Goal: Task Accomplishment & Management: Complete application form

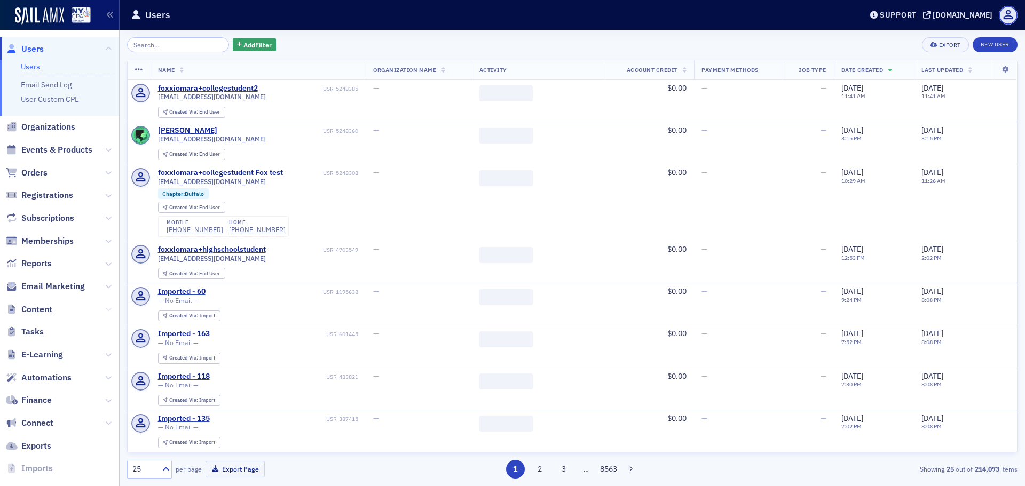
click at [105, 307] on icon at bounding box center [108, 309] width 6 height 6
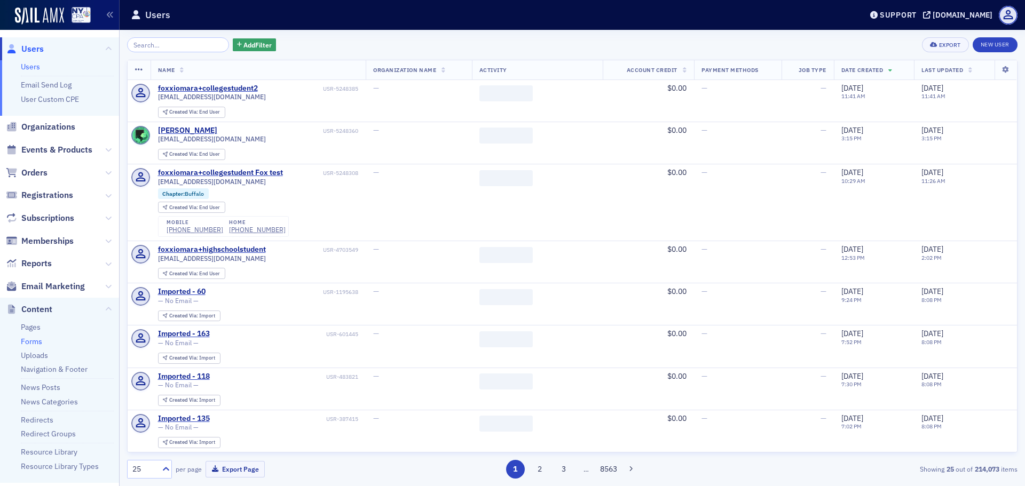
click at [38, 339] on link "Forms" at bounding box center [31, 342] width 21 height 10
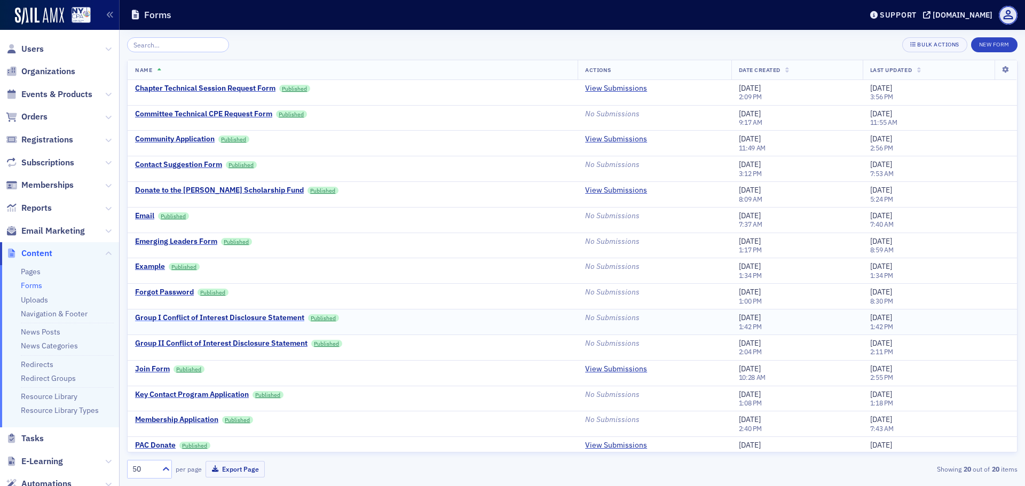
click at [220, 318] on div "Group I Conflict of Interest Disclosure Statement" at bounding box center [219, 318] width 169 height 10
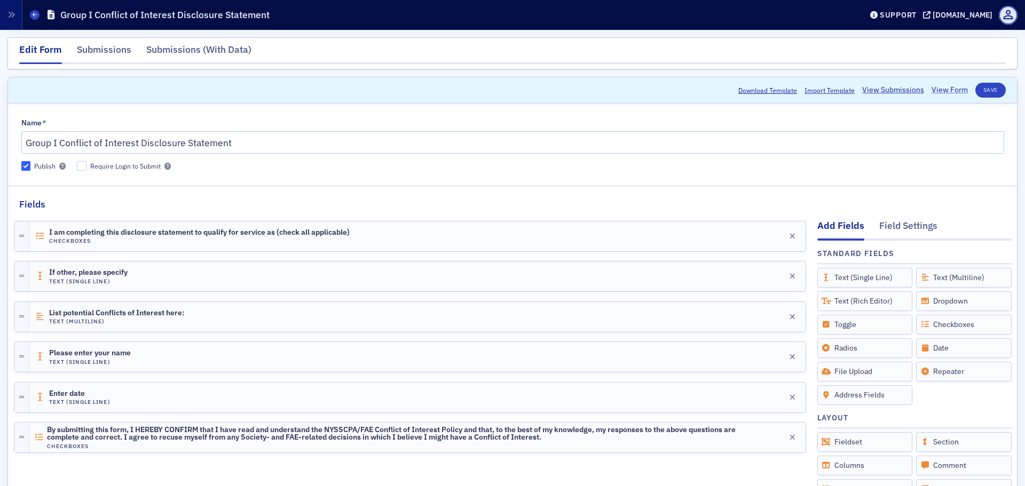
click at [944, 89] on link "View Form" at bounding box center [949, 89] width 36 height 11
click at [767, 239] on div "Edit" at bounding box center [773, 236] width 13 height 6
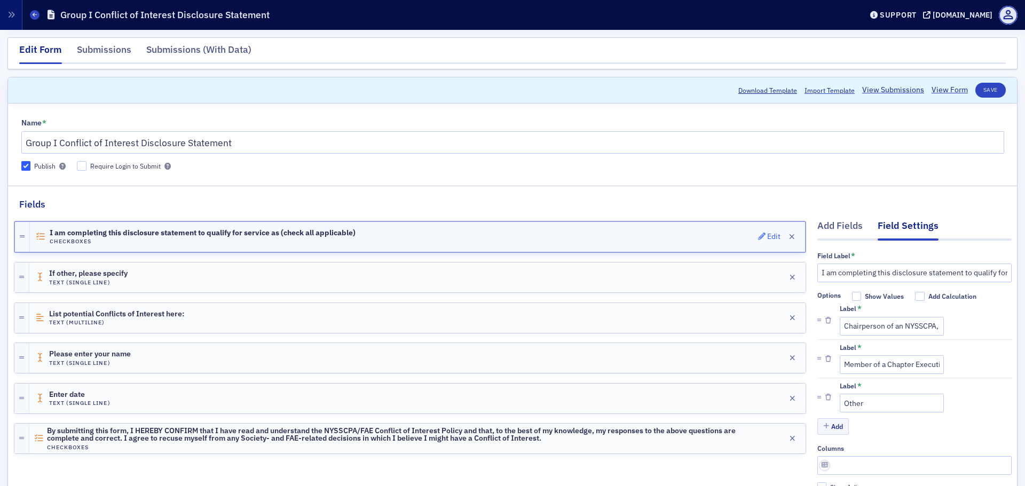
click at [767, 234] on div "Edit" at bounding box center [773, 237] width 13 height 6
click at [758, 239] on span "Edit" at bounding box center [769, 236] width 23 height 7
click at [261, 230] on span "I am completing this disclosure statement to qualify for service as (check all …" at bounding box center [203, 233] width 306 height 9
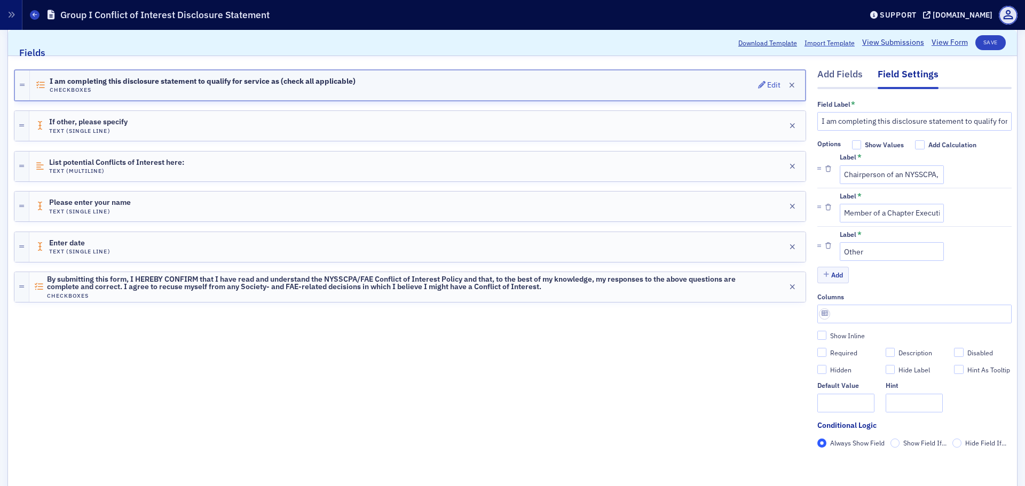
scroll to position [53, 0]
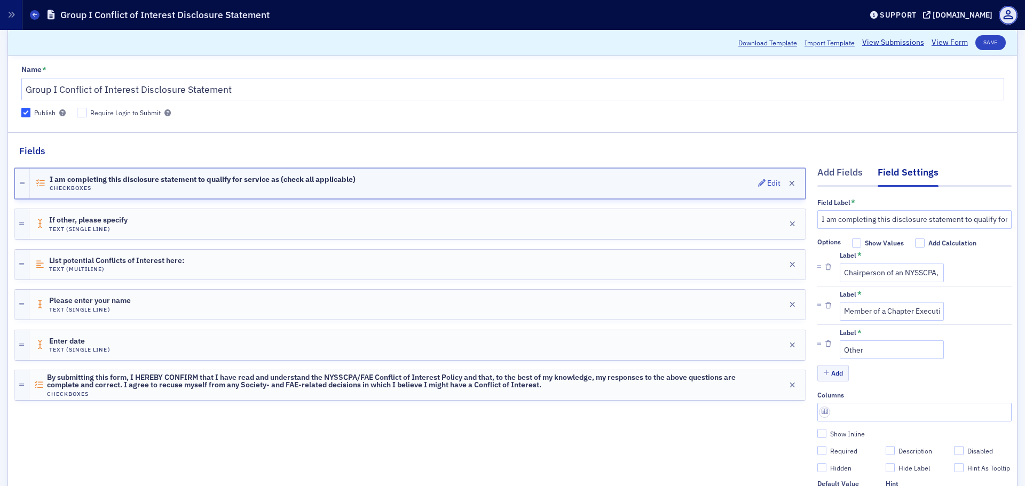
click at [42, 184] on icon at bounding box center [40, 183] width 11 height 9
drag, startPoint x: 963, startPoint y: 221, endPoint x: 803, endPoint y: 218, distance: 160.1
click at [803, 218] on div "Add Fields Field Settings Field Label * I am completing this disclosure stateme…" at bounding box center [512, 372] width 997 height 428
click at [897, 220] on input "To qualify for service as (check all applicable)" at bounding box center [914, 219] width 194 height 19
click at [961, 216] on input "To qualify for service check all applicable)" at bounding box center [914, 219] width 194 height 19
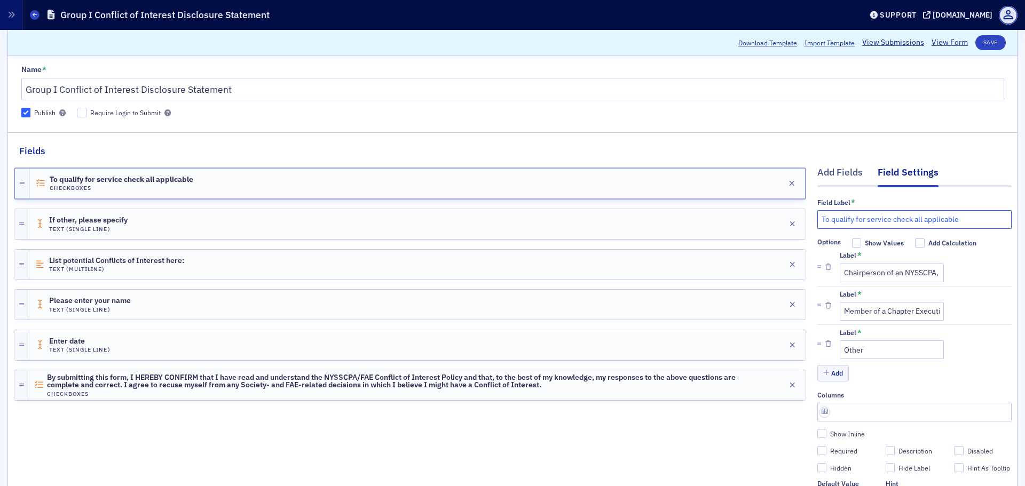
click at [901, 220] on input "To qualify for service check all applicable" at bounding box center [914, 219] width 194 height 19
click at [965, 219] on input "To qualify for service as (check all applicable" at bounding box center [914, 219] width 194 height 19
type input "To qualify for service as (check all applicable)"
click at [914, 272] on input "Chairperson of an NYSSCPA, FAE, MSF, or PAC Committee (other than those include…" at bounding box center [891, 273] width 104 height 19
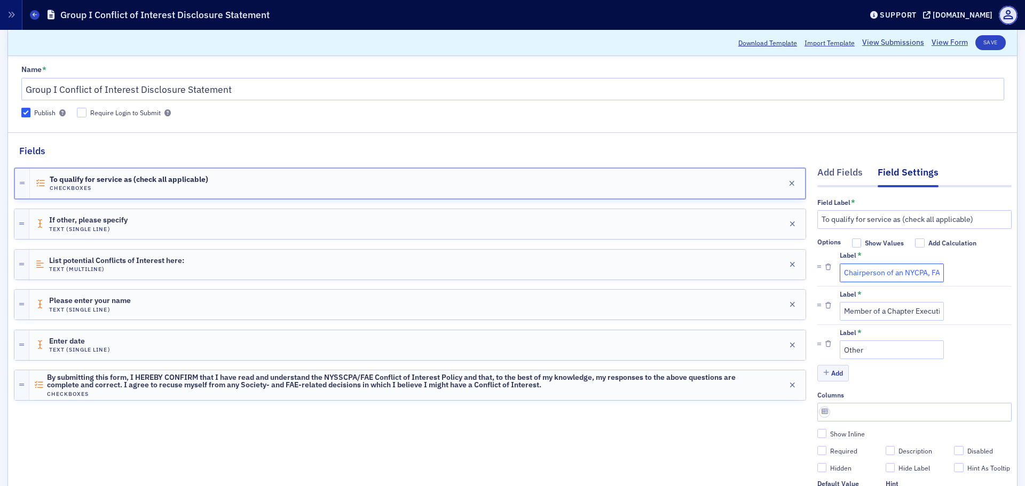
click at [904, 272] on input "Chairperson of an NYCPA, FAE, MSF, or PAC Committee (other than those included …" at bounding box center [891, 273] width 104 height 19
click at [905, 273] on input "Chairperson of an NYCPA, FAE, MSF, or PAC Committee (other than those included …" at bounding box center [891, 273] width 104 height 19
paste input "(other than those included in Group II of the NYSSCPA/FAE/MSF/PAC Conflict of I…"
type input "Chairperson of an NYCPA, FAE, MSF, or PAC Committee (other than those included …"
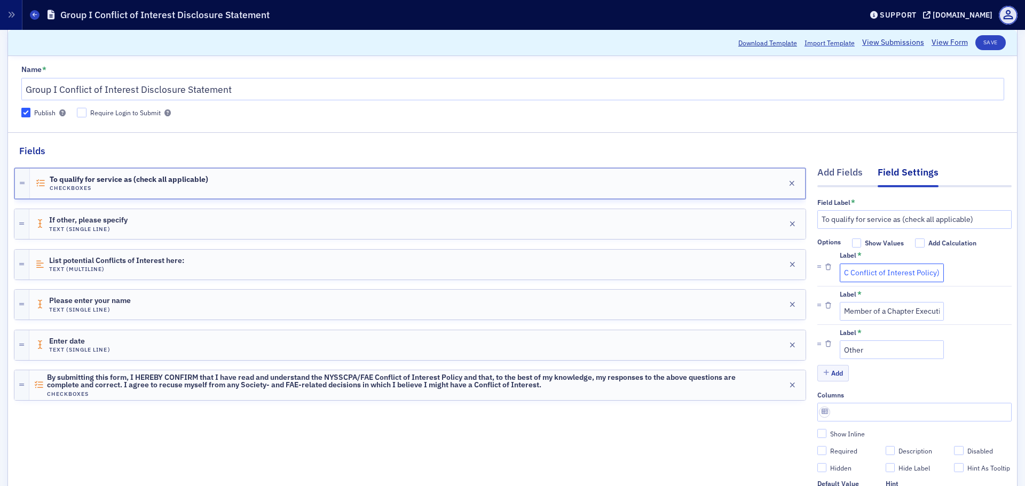
scroll to position [0, 0]
click at [883, 313] on input "Member of a Chapter Executive Board" at bounding box center [891, 311] width 104 height 19
click at [907, 312] on input "Member of a Chapter Executive Board" at bounding box center [891, 311] width 104 height 19
click at [877, 313] on input "Member of a Chapter or Executive Board" at bounding box center [891, 311] width 104 height 19
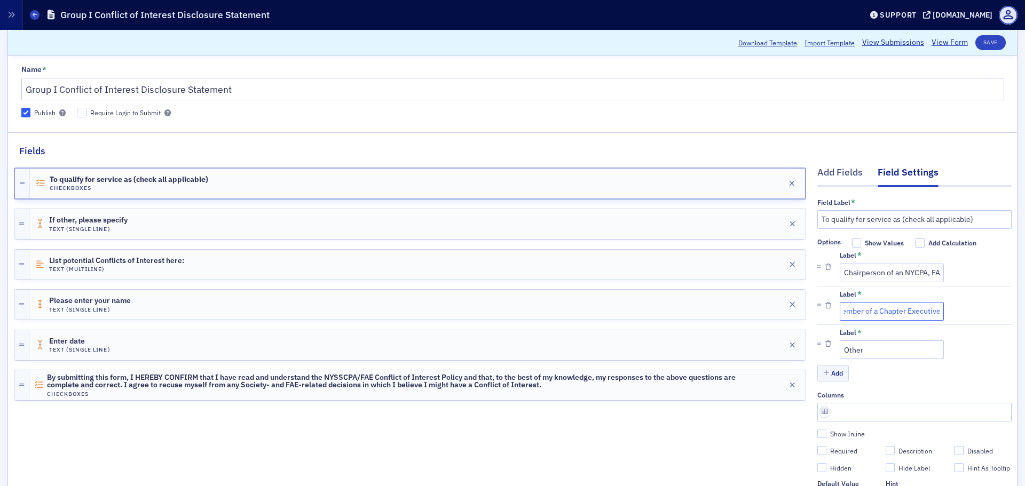
type input "Member of a Chapter Executive Board"
click at [861, 354] on input "Other" at bounding box center [891, 349] width 104 height 19
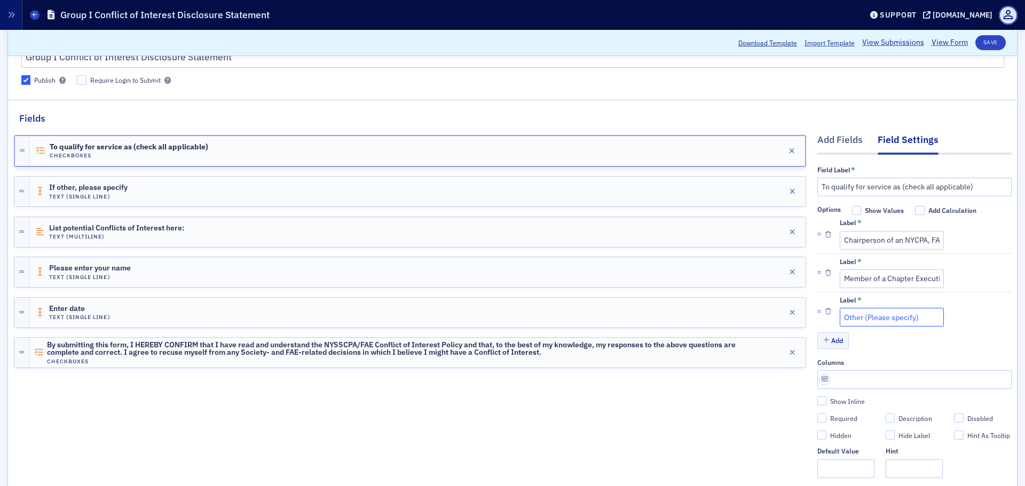
scroll to position [107, 0]
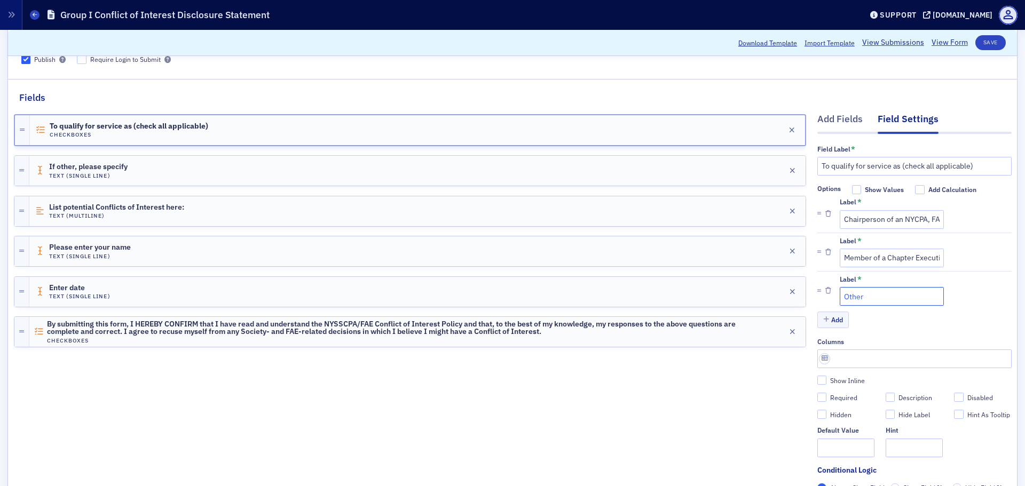
type input "Other"
click at [111, 175] on h4 "Text (Single Line)" at bounding box center [88, 175] width 78 height 7
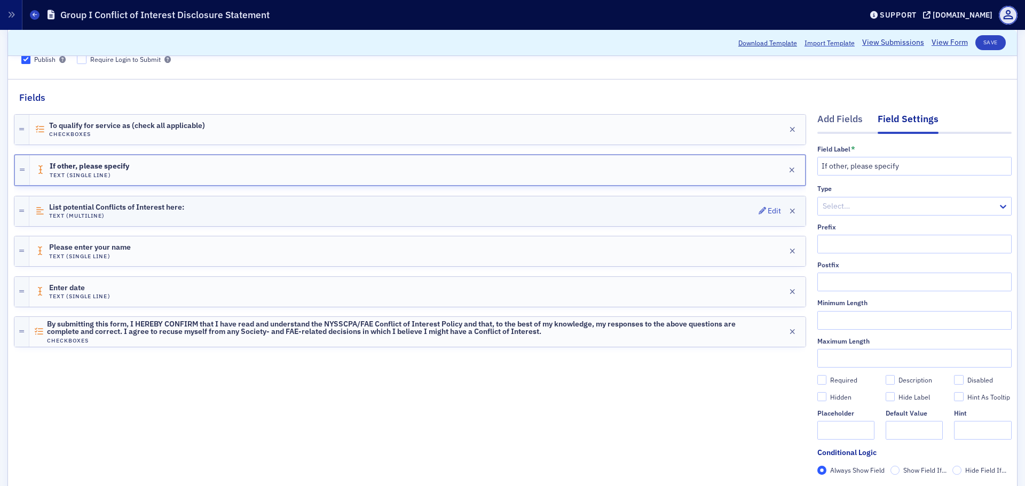
click at [162, 215] on h4 "Text (Multiline)" at bounding box center [116, 215] width 135 height 7
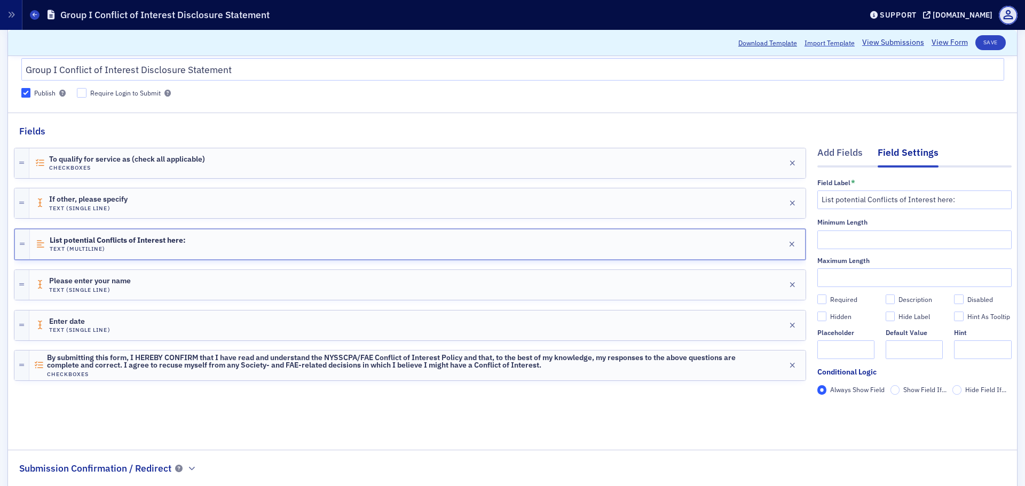
scroll to position [53, 0]
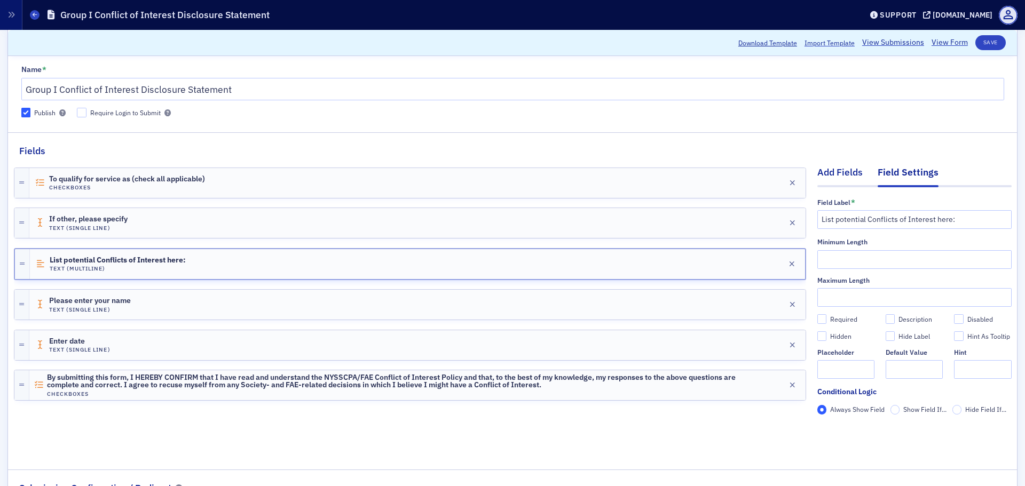
click at [830, 175] on div "Add Fields" at bounding box center [839, 175] width 45 height 20
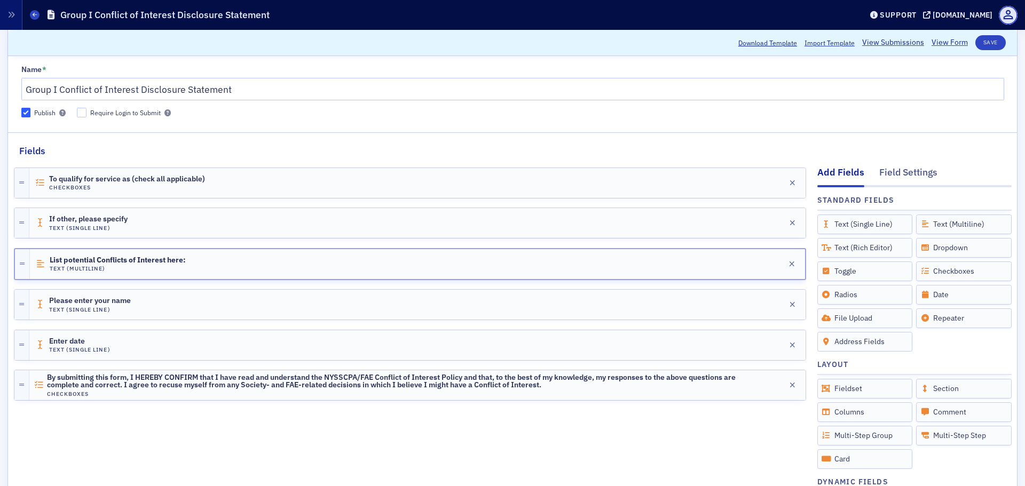
scroll to position [107, 0]
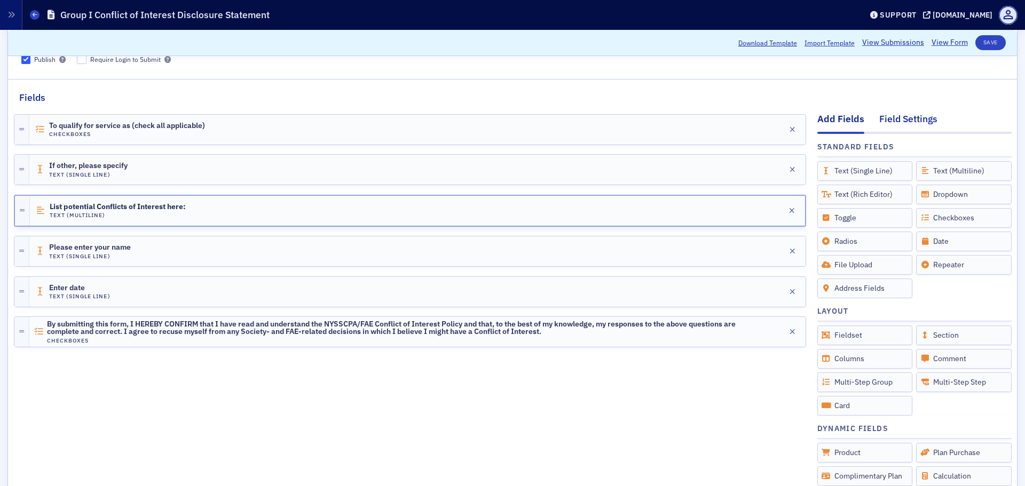
click at [882, 124] on div "Field Settings" at bounding box center [908, 122] width 58 height 20
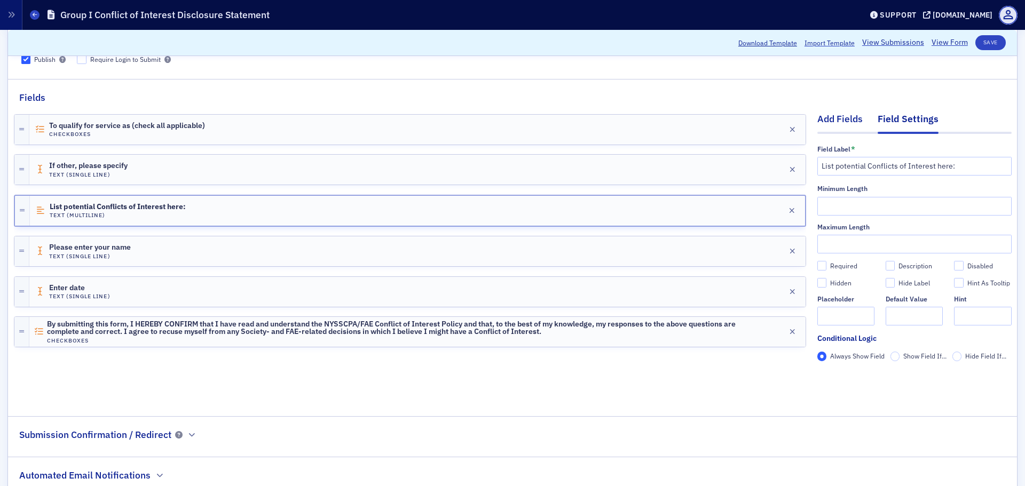
click at [831, 117] on div "Add Fields" at bounding box center [839, 122] width 45 height 20
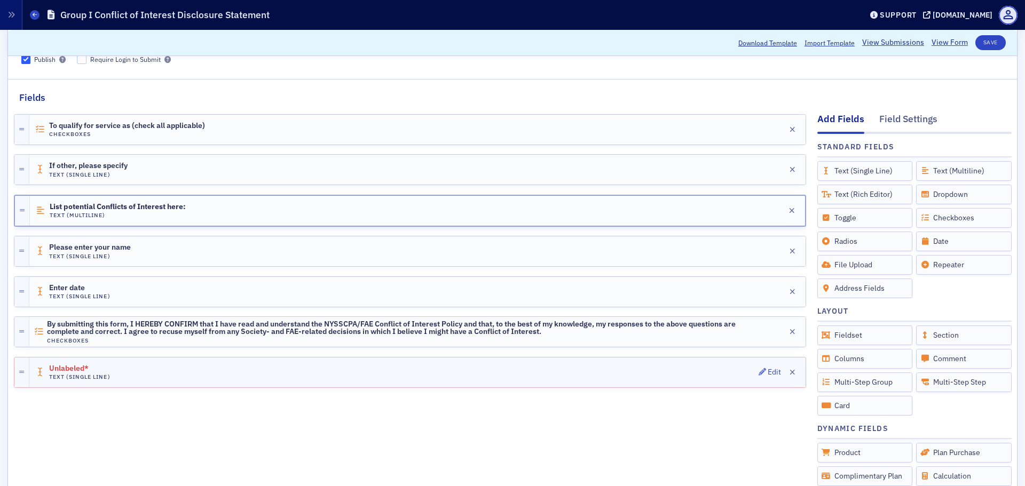
click at [287, 374] on div "Unlabeled* Text (Single Line) Edit" at bounding box center [417, 373] width 776 height 30
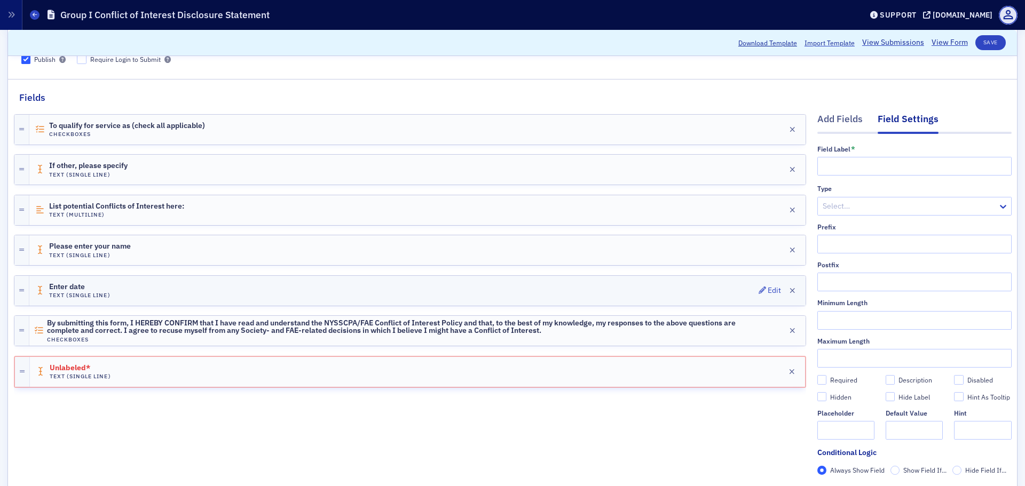
click at [97, 295] on h4 "Text (Single Line)" at bounding box center [79, 295] width 61 height 7
click at [102, 380] on h4 "Text (Single Line)" at bounding box center [79, 377] width 61 height 7
click at [847, 169] on input "text" at bounding box center [914, 166] width 194 height 19
paste input "I declare that 1. I have read the NYSSCPA/FAE/MSF/PAC Conflict of Interest Poli…"
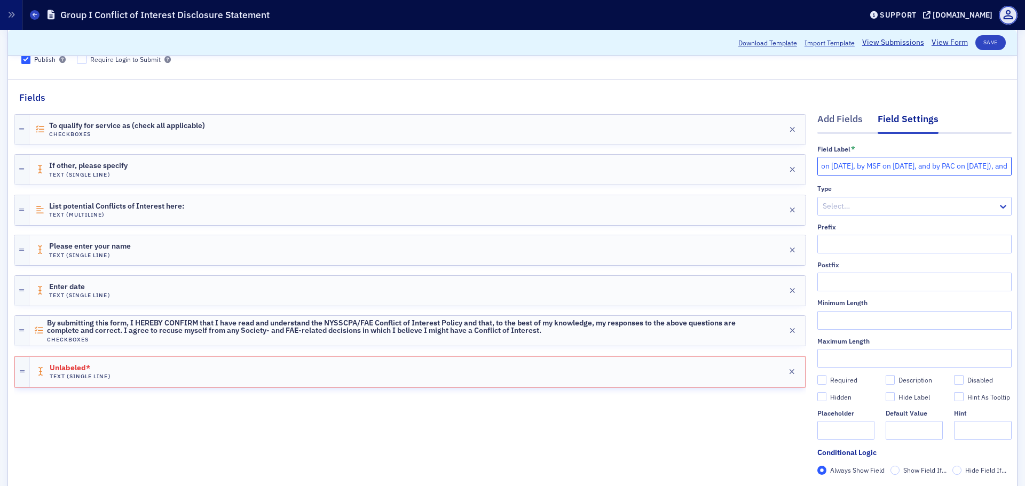
click at [950, 162] on input "I declare that 1. I have read the NYSSCPA/FAE/MSF/PAC Conflict of Interest Poli…" at bounding box center [914, 166] width 194 height 19
drag, startPoint x: 896, startPoint y: 170, endPoint x: 767, endPoint y: 168, distance: 128.6
click at [767, 168] on div "Add Fields Field Settings Field Label * I declare that 1. I have read the NYSSC…" at bounding box center [512, 310] width 997 height 410
click at [938, 168] on input "I declare that 1. I have read the NYSSCPA/FAE/MSF/PAC Conflict of Interest Poli…" at bounding box center [914, 166] width 194 height 19
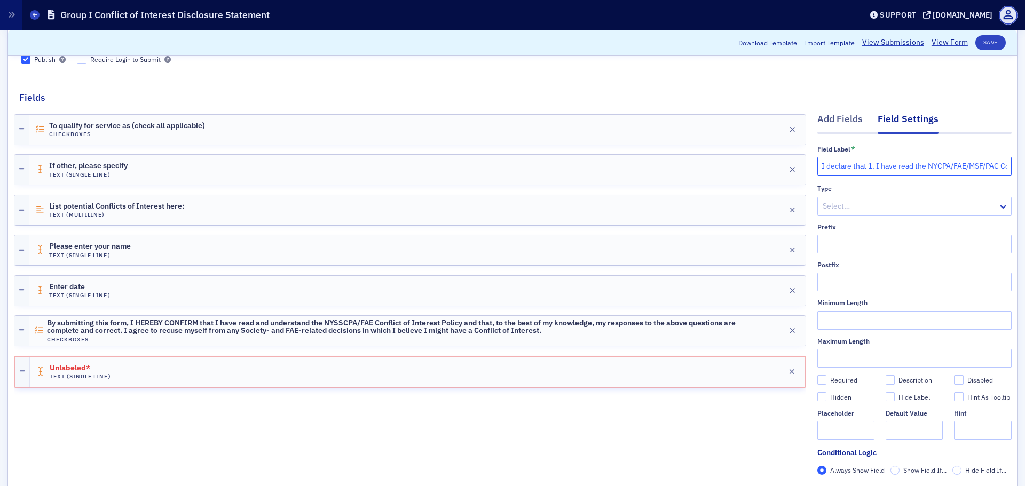
type input "I declare that 1. I have read the NYCPA/FAE/MSF/PAC Conflict of Interest Policy…"
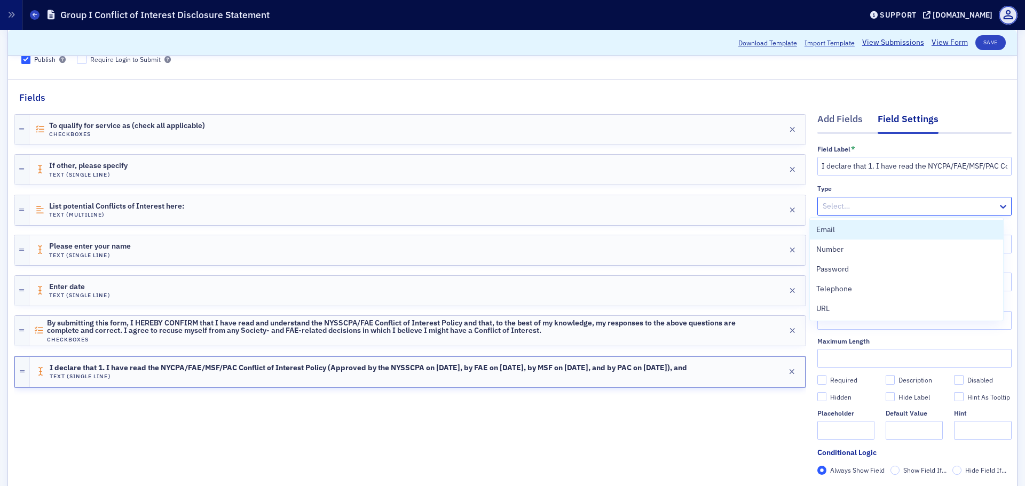
click at [851, 204] on div at bounding box center [908, 206] width 175 height 13
click at [853, 190] on div "Type" at bounding box center [914, 189] width 194 height 8
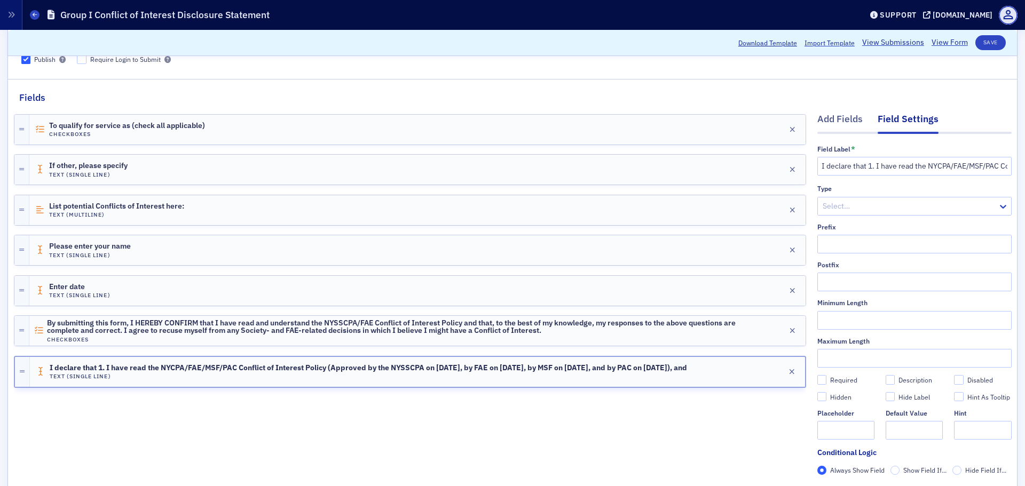
click at [597, 448] on div "To qualify for service as (check all applicable) Checkboxes Edit If other, plea…" at bounding box center [410, 310] width 792 height 410
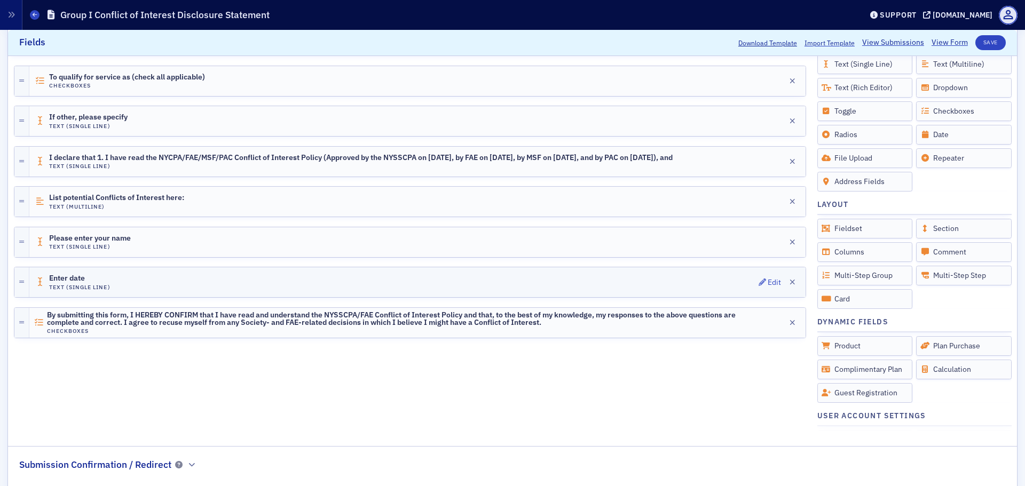
scroll to position [160, 0]
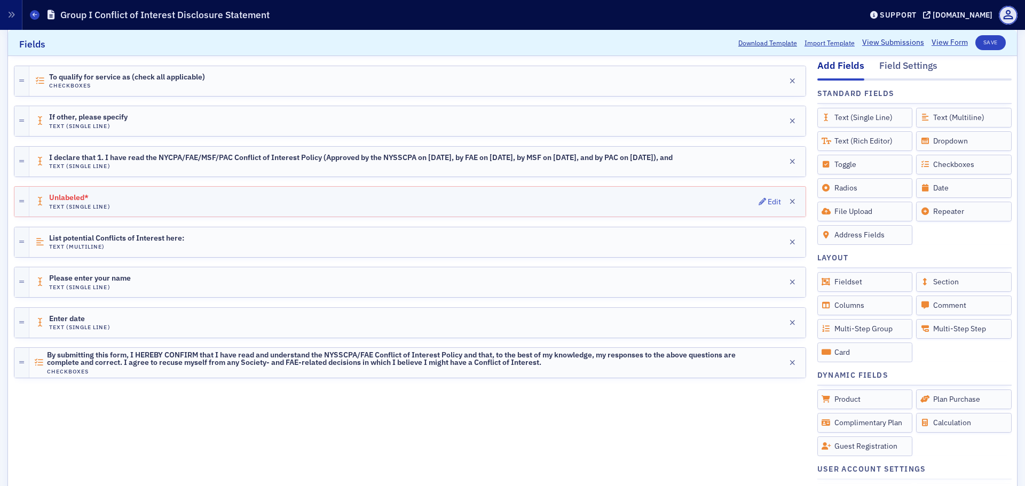
click at [77, 199] on span "Unlabeled*" at bounding box center [79, 198] width 60 height 9
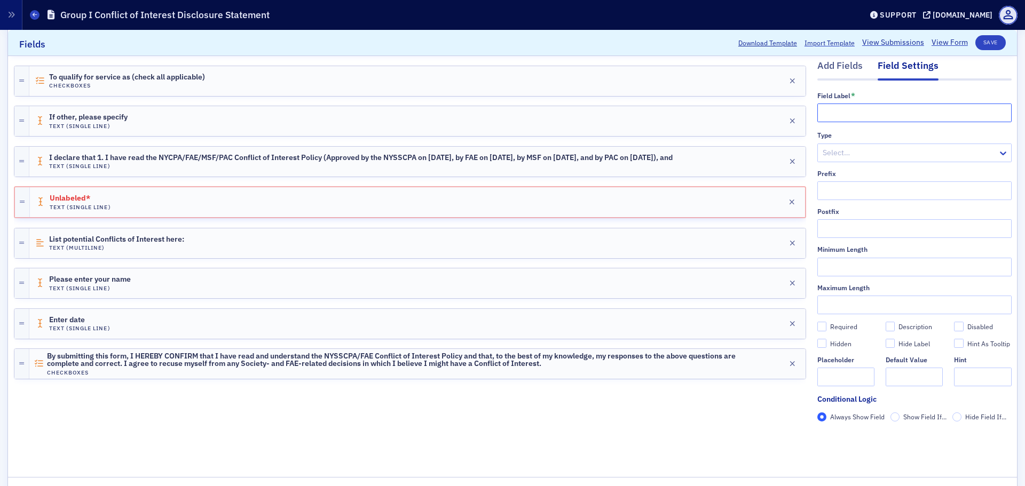
click at [824, 114] on input "text" at bounding box center [914, 113] width 194 height 19
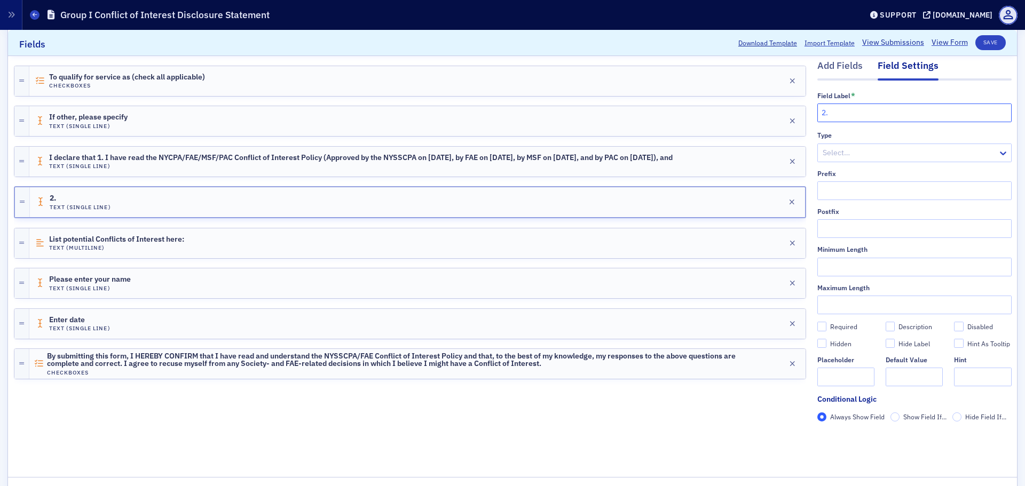
paste input "To the best of my information and belief, I, my Related Parties, and Affiliated…"
type input "2. To the best of my information and belief, I, my Related Parties, and Affilia…"
click at [86, 120] on span "If other, please specify" at bounding box center [88, 117] width 78 height 9
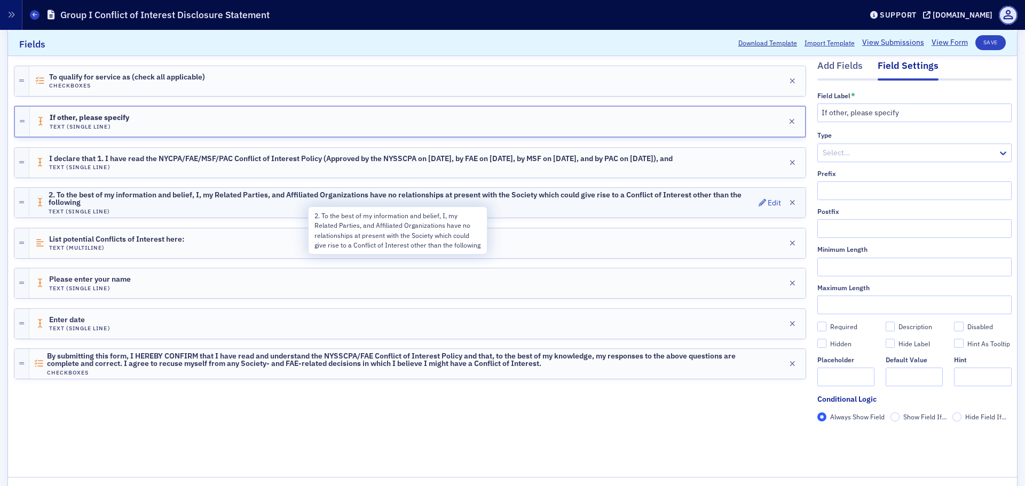
click at [120, 200] on span "2. To the best of my information and belief, I, my Related Parties, and Affilia…" at bounding box center [401, 199] width 705 height 16
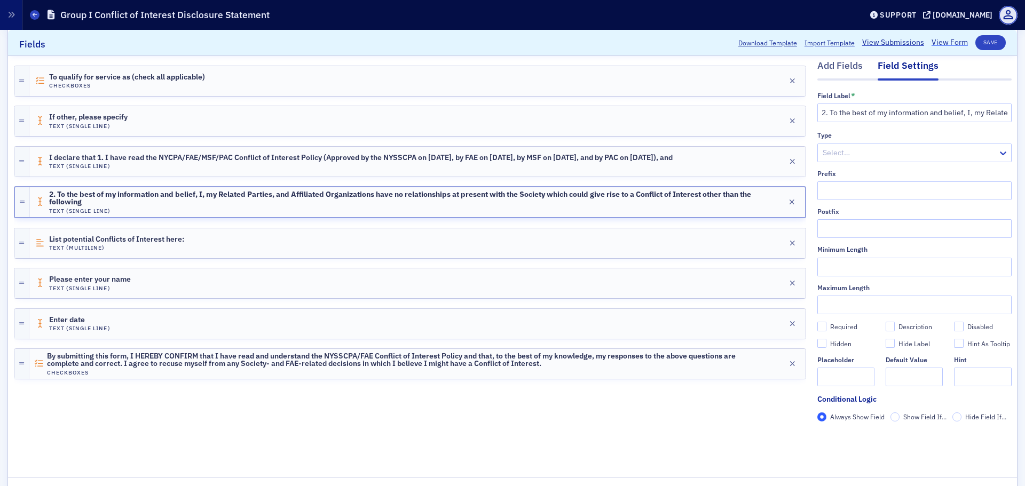
click at [940, 45] on link "View Form" at bounding box center [949, 42] width 36 height 11
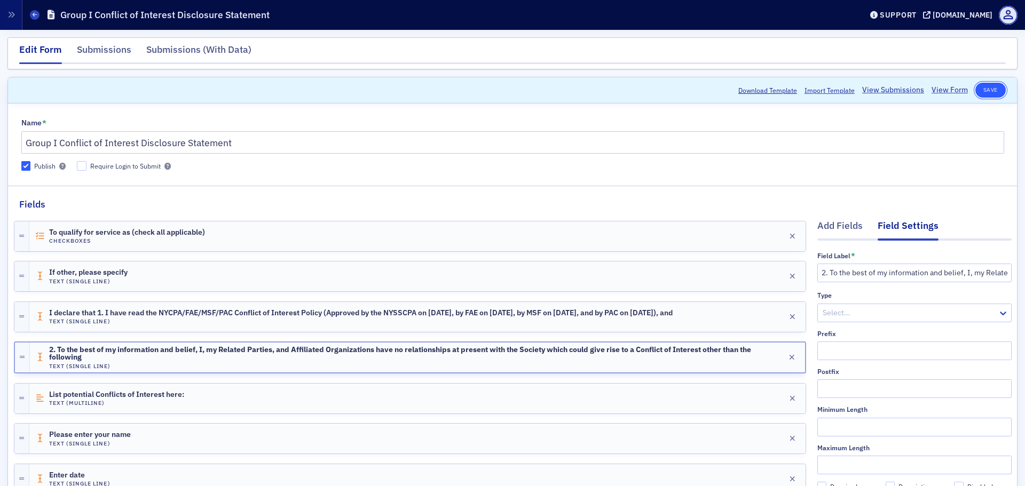
click at [980, 92] on button "Save" at bounding box center [990, 90] width 30 height 15
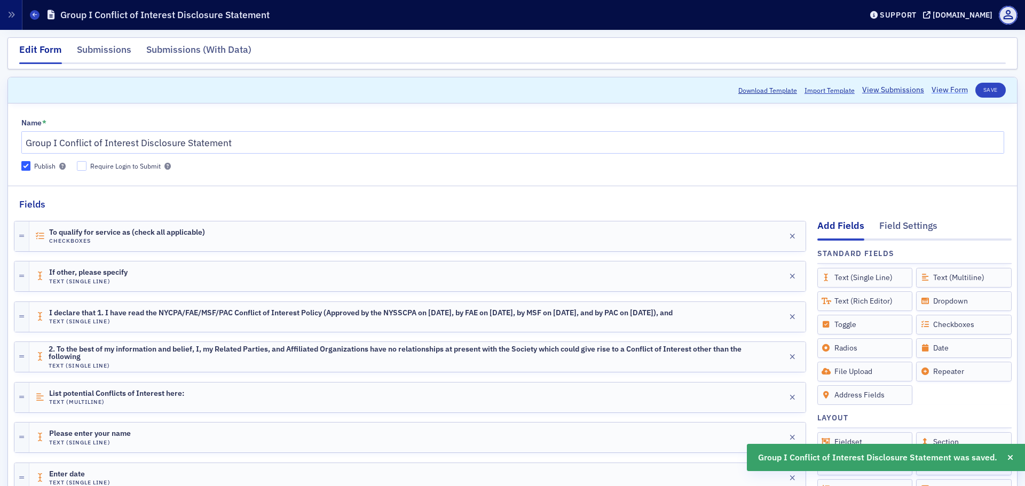
click at [934, 88] on link "View Form" at bounding box center [949, 89] width 36 height 11
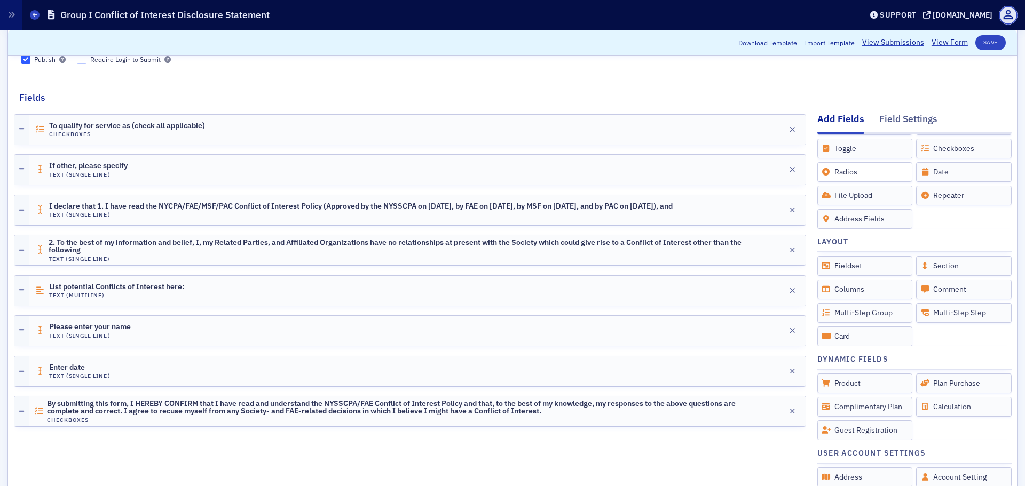
scroll to position [72, 0]
click at [949, 89] on fieldset "Fields Add Fields Field Settings Standard Fields Drag to Add Text (Single Line)…" at bounding box center [512, 312] width 1009 height 466
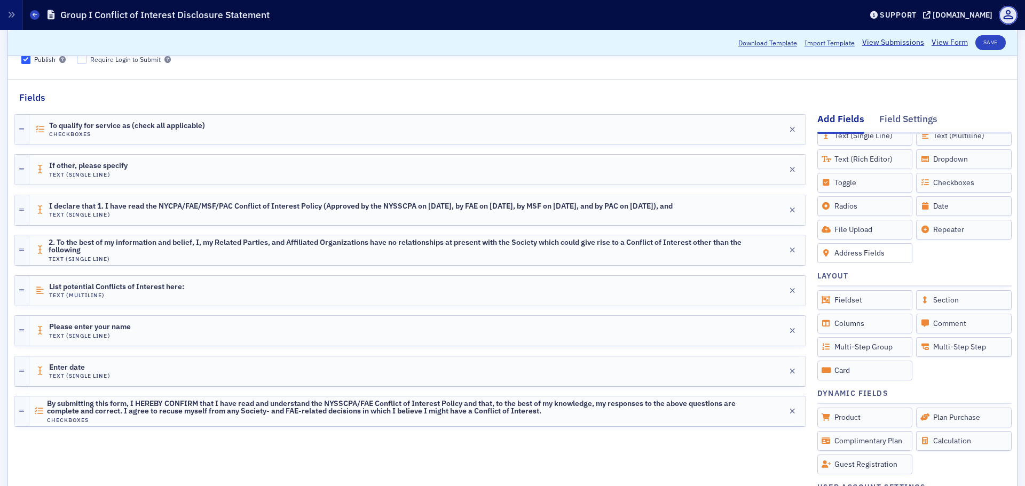
scroll to position [0, 0]
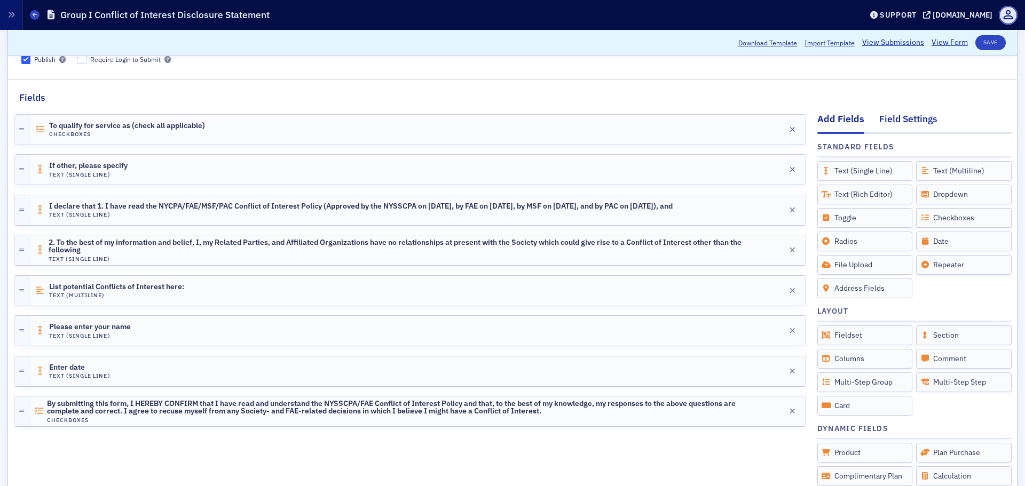
click at [890, 117] on div "Field Settings" at bounding box center [908, 122] width 58 height 20
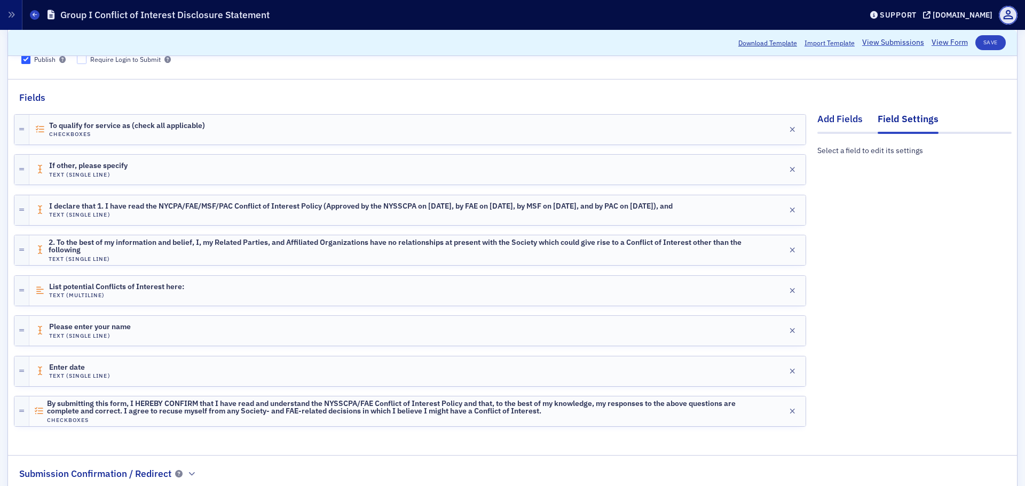
click at [817, 122] on div "Add Fields" at bounding box center [839, 122] width 45 height 20
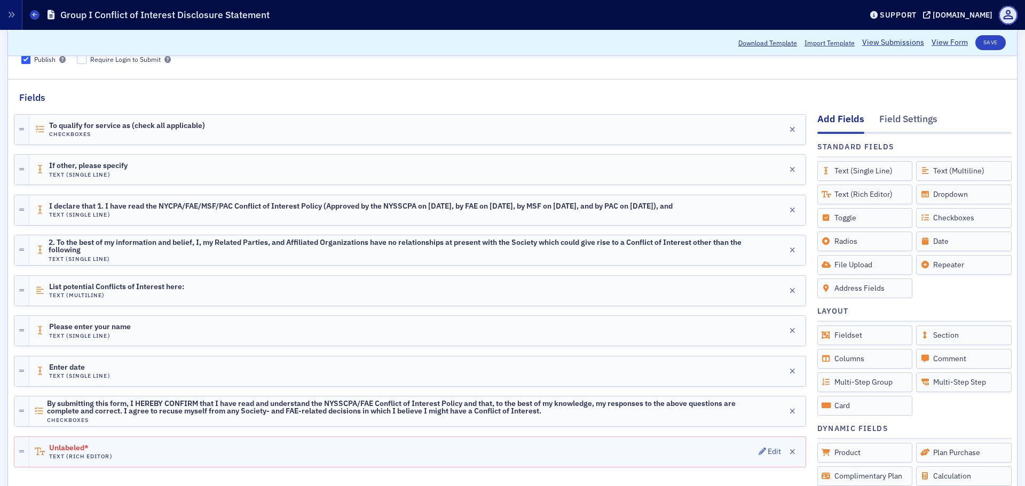
click at [123, 451] on div "Unlabeled* Text (Rich Editor) Edit" at bounding box center [417, 452] width 776 height 30
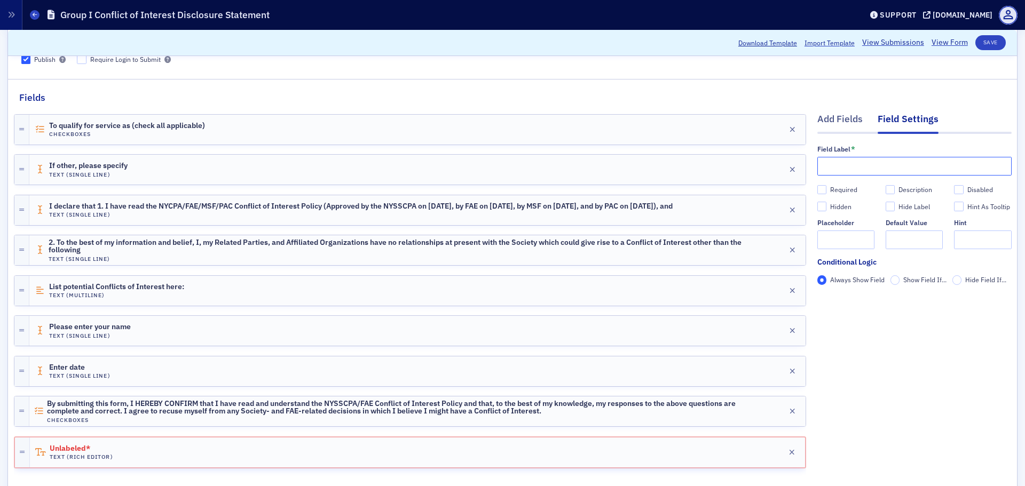
click at [837, 164] on input "text" at bounding box center [914, 166] width 194 height 19
type input "TEST"
click at [988, 39] on button "Save" at bounding box center [990, 42] width 30 height 15
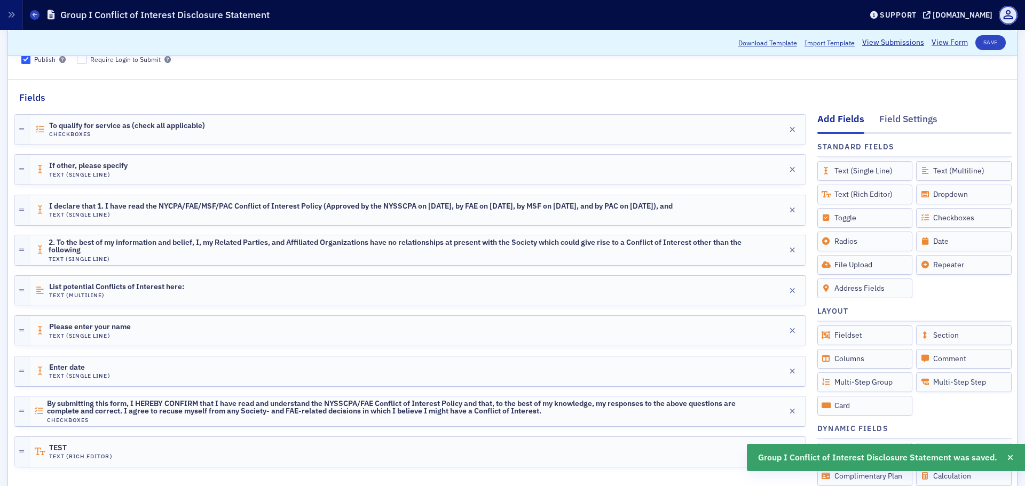
click at [937, 43] on link "View Form" at bounding box center [949, 42] width 36 height 11
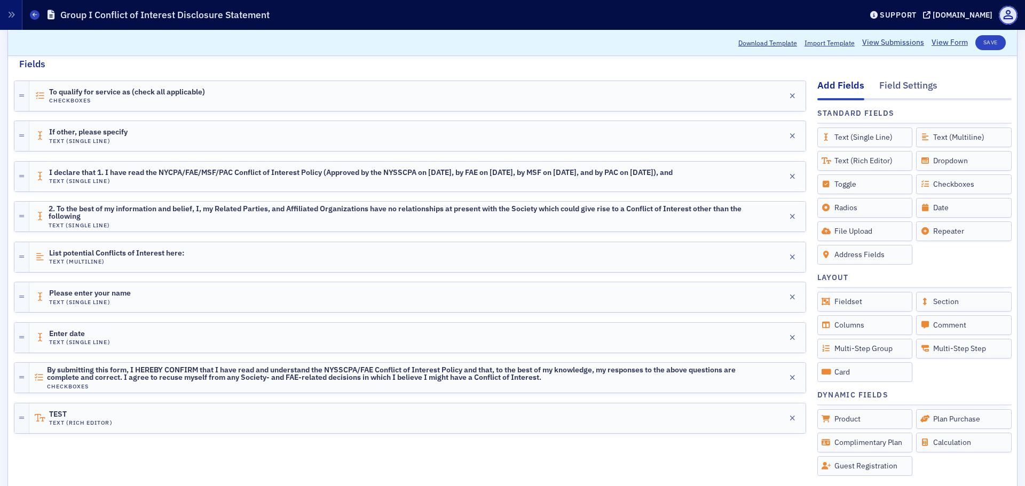
scroll to position [160, 0]
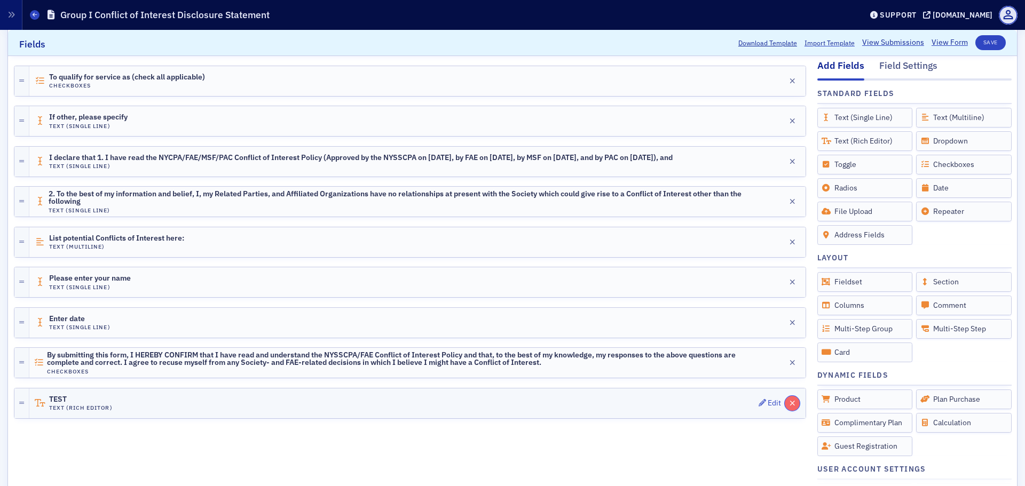
click at [789, 402] on icon "button" at bounding box center [792, 403] width 6 height 7
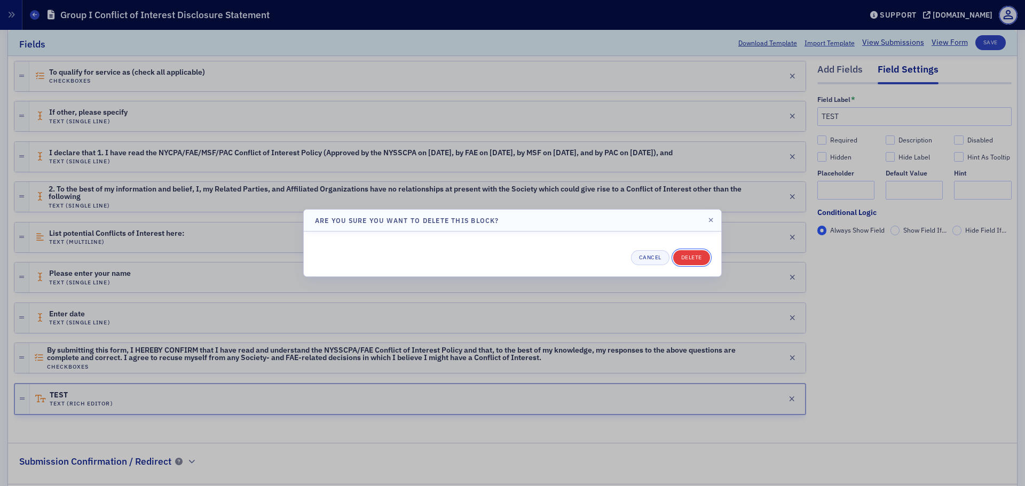
click at [690, 255] on button "Delete" at bounding box center [691, 257] width 37 height 15
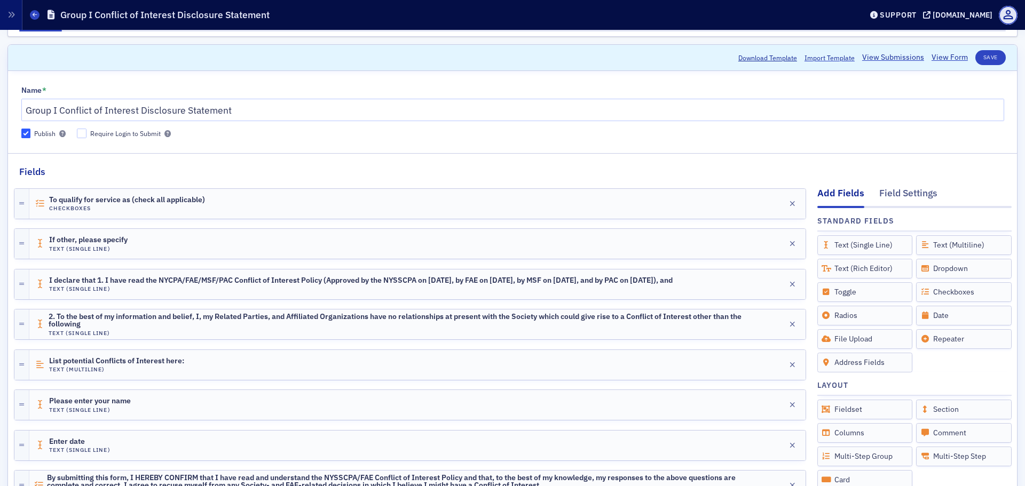
scroll to position [107, 0]
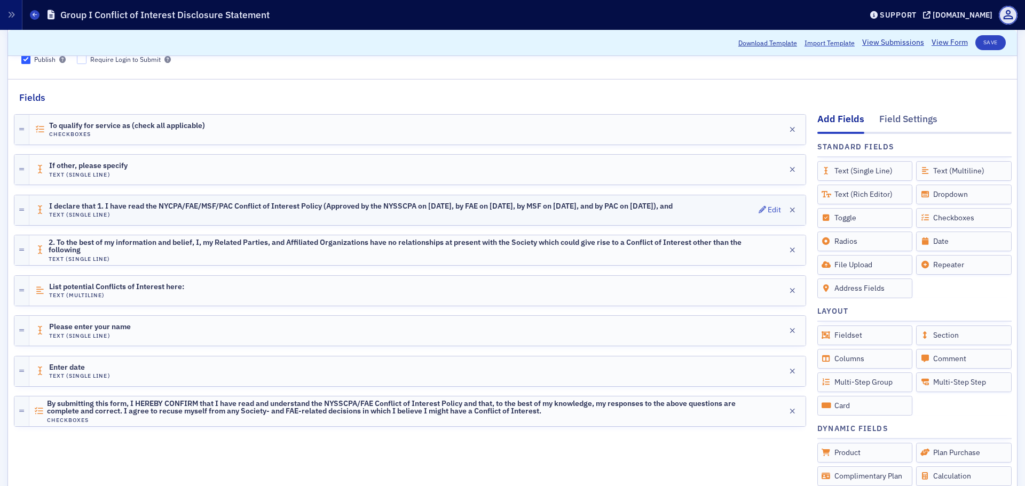
click at [169, 215] on div "I declare that 1. I have read the NYCPA/FAE/MSF/PAC Conflict of Interest Policy…" at bounding box center [360, 210] width 623 height 17
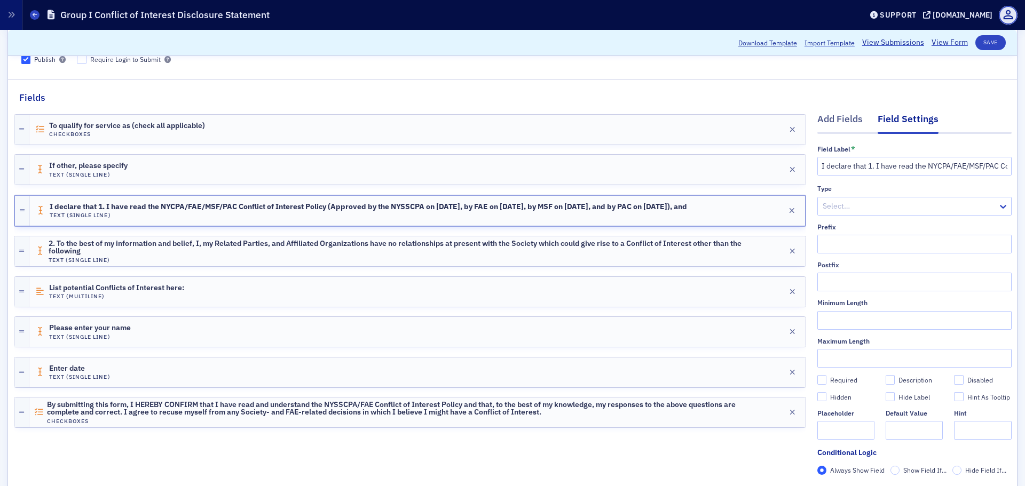
click at [908, 209] on div at bounding box center [908, 206] width 175 height 13
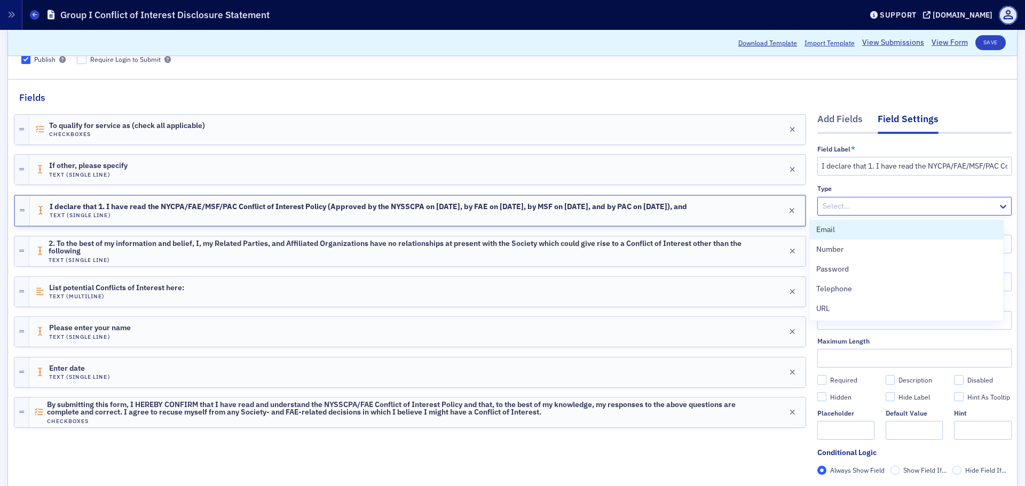
click at [1005, 194] on div "Add Fields Field Settings Field Label * I declare that 1. I have read the NYCPA…" at bounding box center [512, 310] width 1009 height 410
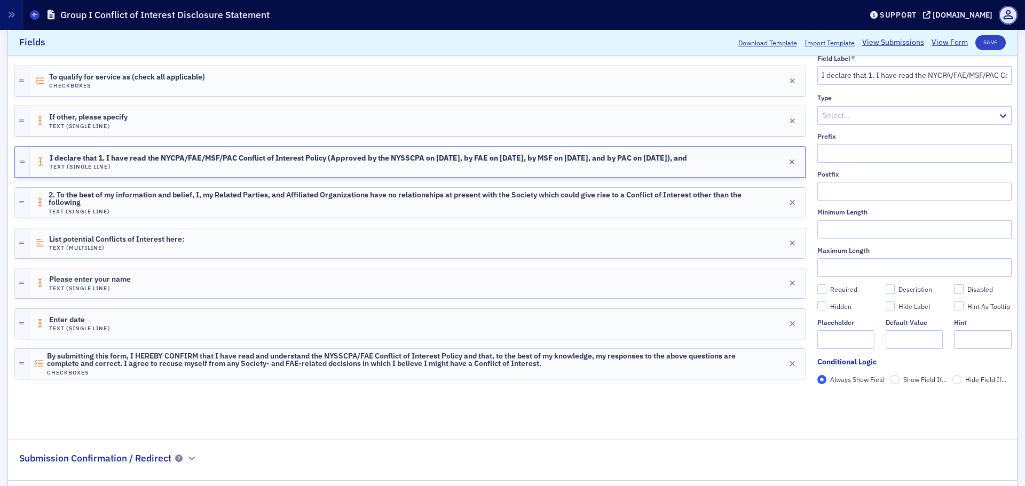
scroll to position [213, 0]
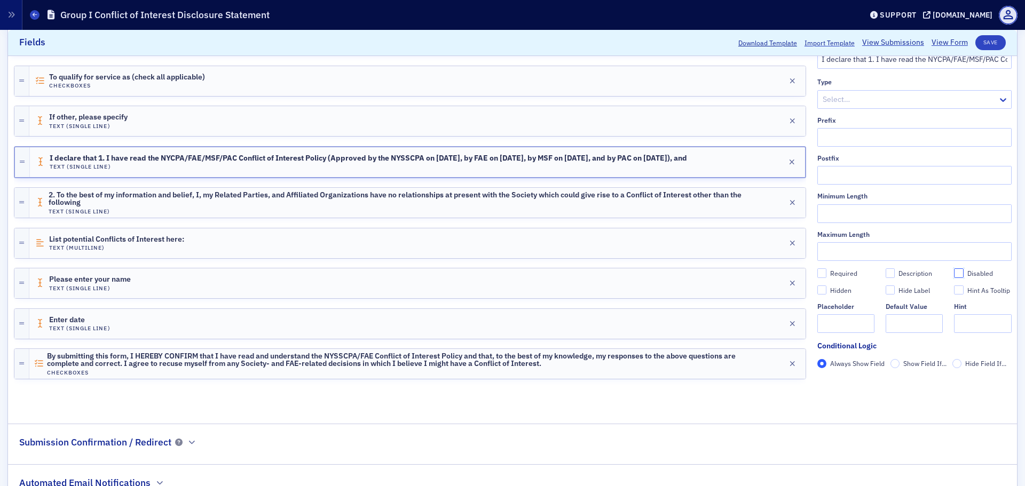
click at [954, 273] on input "Disabled" at bounding box center [959, 273] width 10 height 10
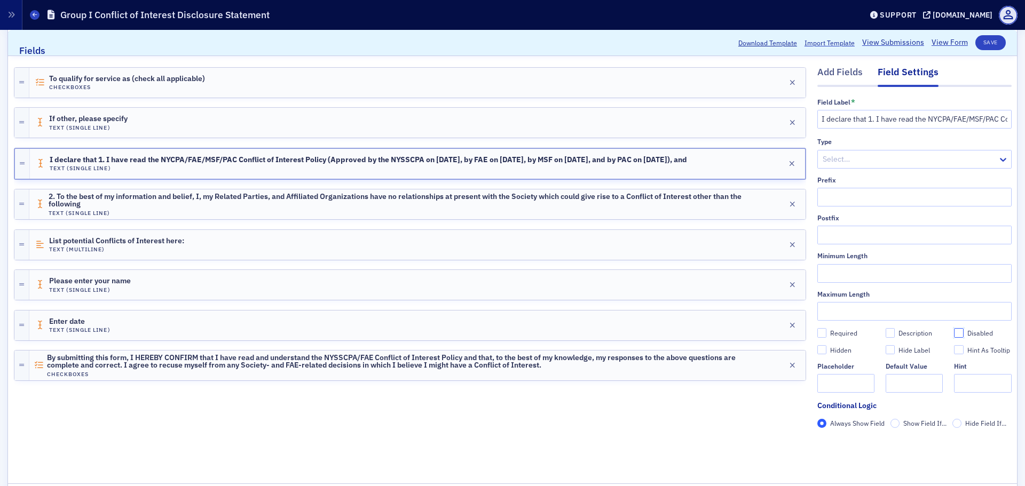
scroll to position [160, 0]
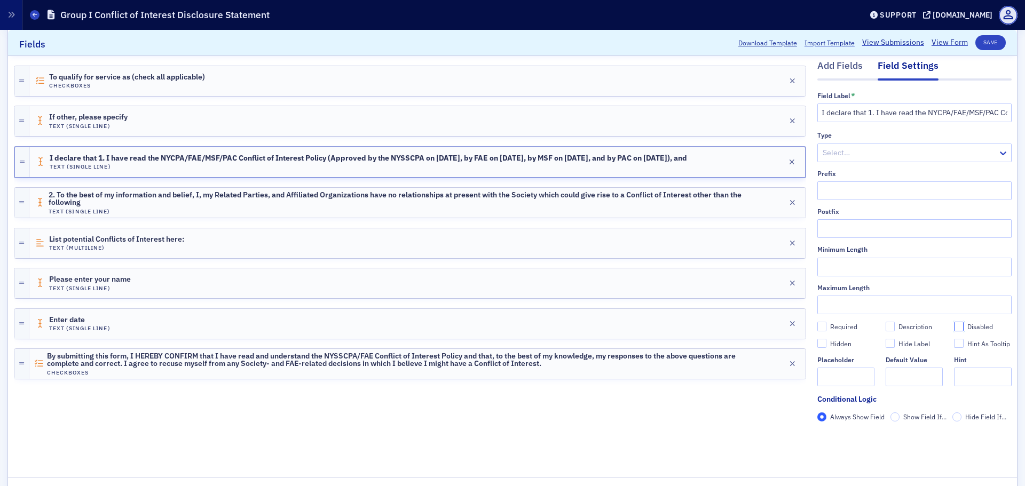
click at [954, 330] on input "Disabled" at bounding box center [959, 327] width 10 height 10
checkbox input "true"
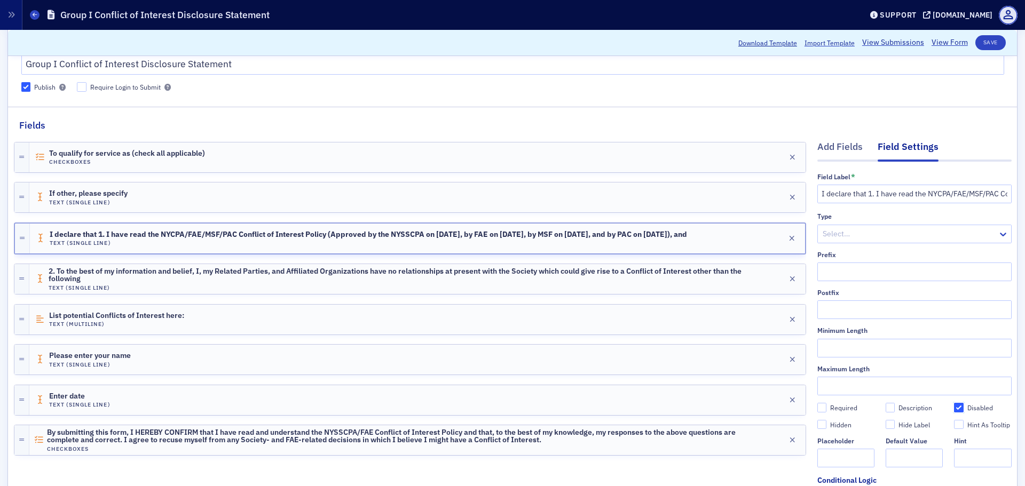
scroll to position [0, 0]
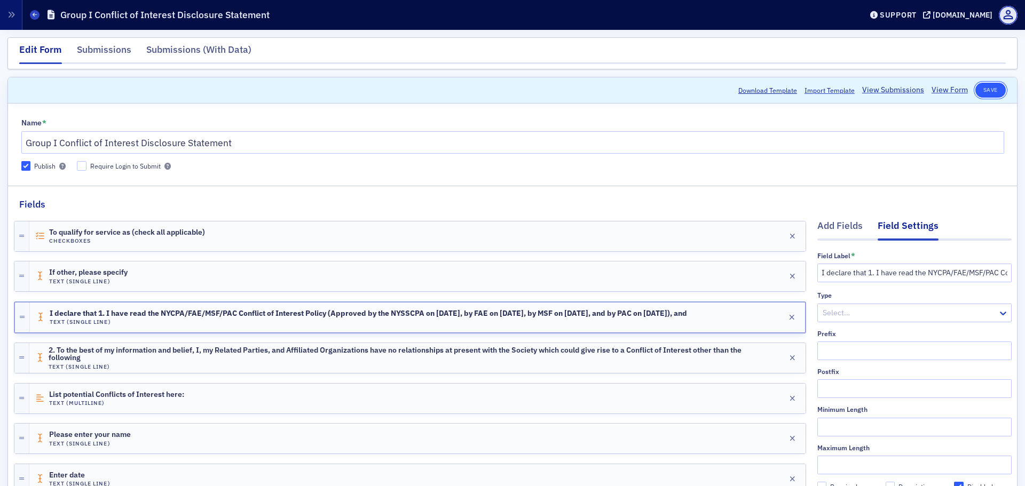
click at [994, 86] on button "Save" at bounding box center [990, 90] width 30 height 15
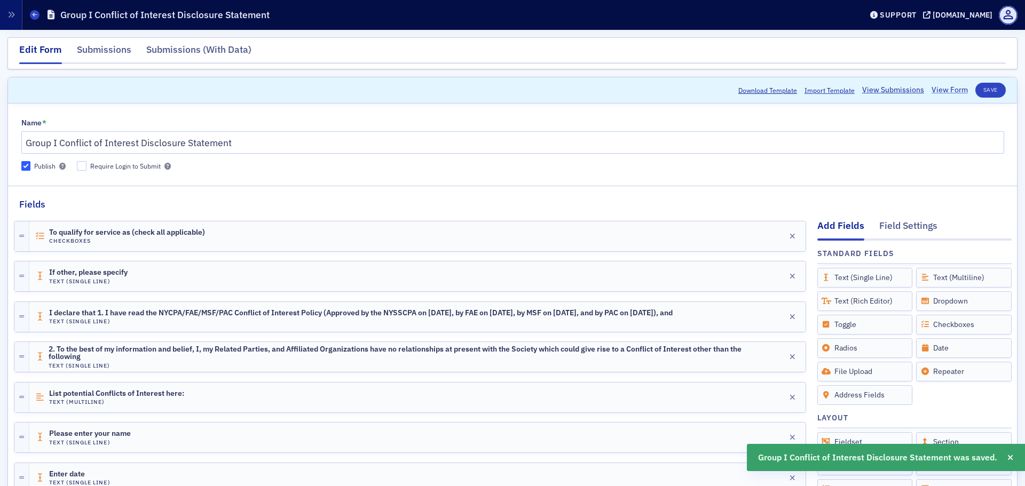
click at [945, 88] on link "View Form" at bounding box center [949, 89] width 36 height 11
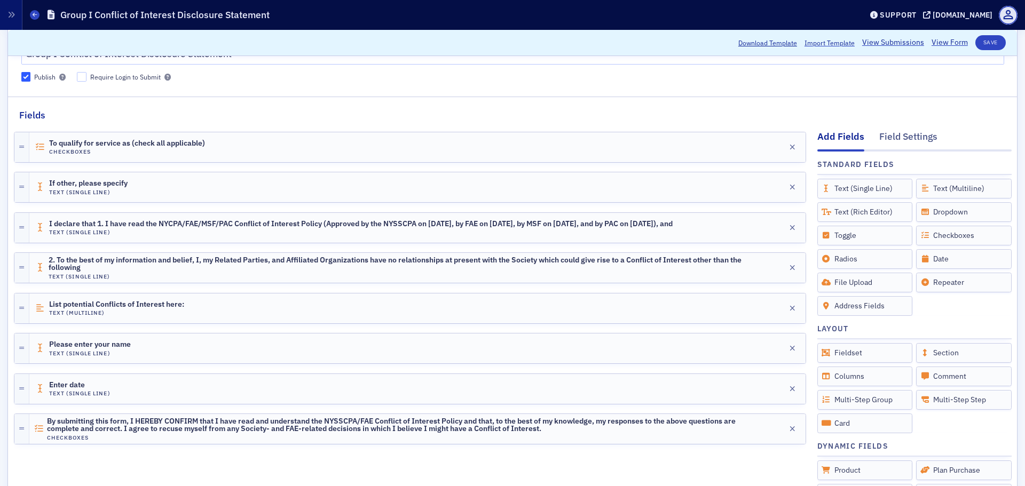
scroll to position [107, 0]
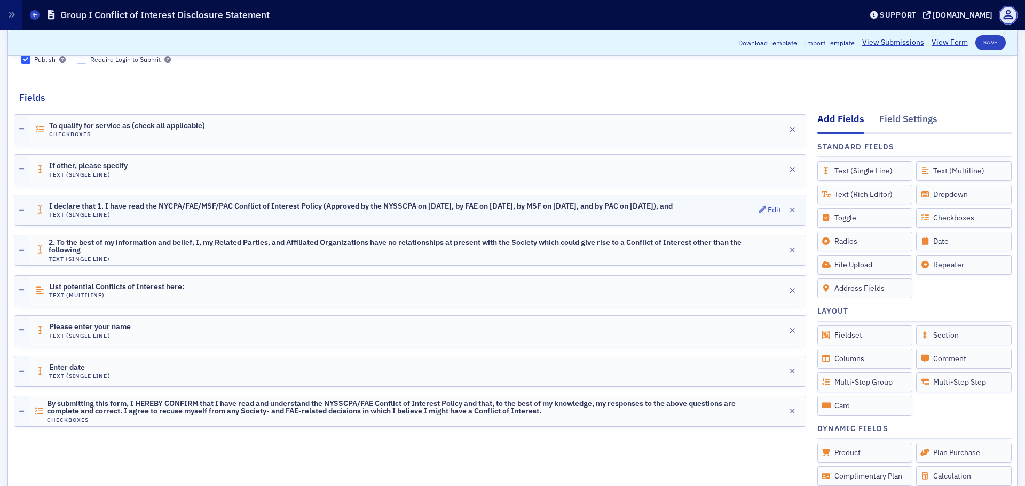
click at [329, 211] on span "I declare that 1. I have read the NYCPA/FAE/MSF/PAC Conflict of Interest Policy…" at bounding box center [360, 206] width 623 height 9
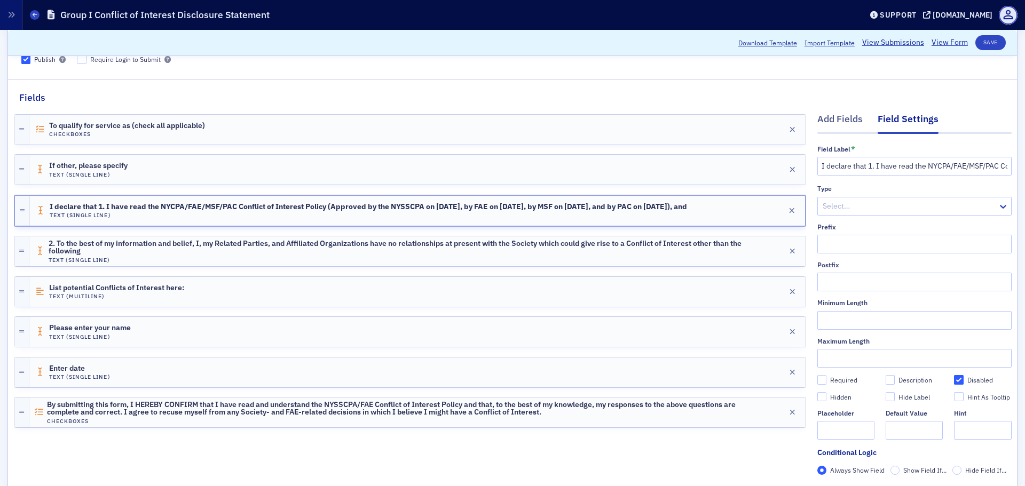
click at [883, 208] on div at bounding box center [908, 206] width 175 height 13
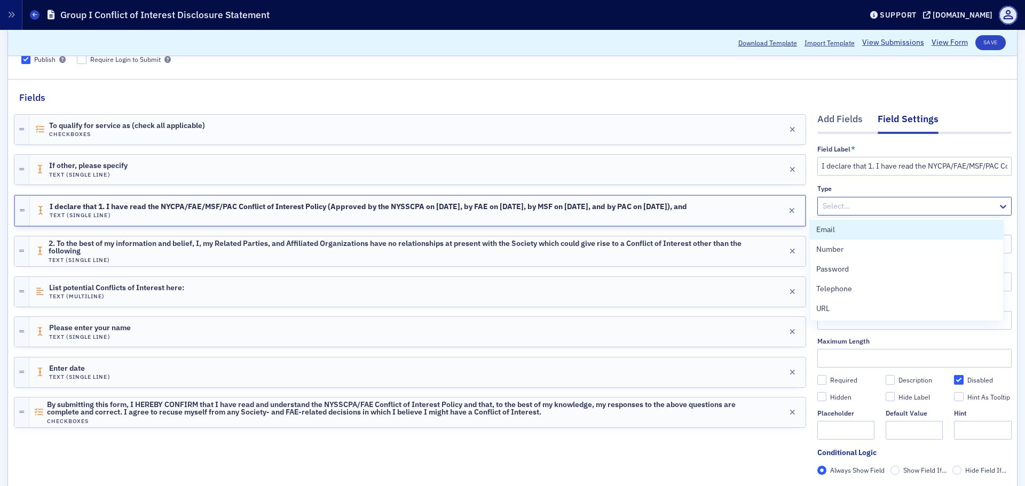
click at [877, 187] on div "Type" at bounding box center [914, 189] width 194 height 8
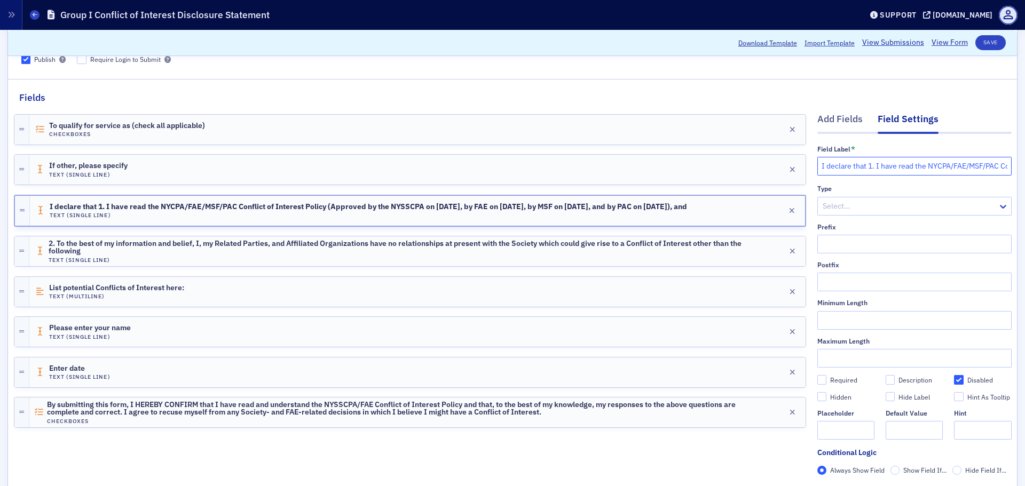
click at [944, 163] on input "I declare that 1. I have read the NYCPA/FAE/MSF/PAC Conflict of Interest Policy…" at bounding box center [914, 166] width 194 height 19
click at [836, 164] on input "I declare that 1. I have read the NYCPA/FAE/MSF/PAC Conflict of Interest Policy…" at bounding box center [914, 166] width 194 height 19
drag, startPoint x: 816, startPoint y: 166, endPoint x: 1023, endPoint y: 166, distance: 207.1
click at [1023, 166] on div "Edit Form Submissions Submissions (With Data) Scroll to Download Template Impor…" at bounding box center [512, 258] width 1025 height 456
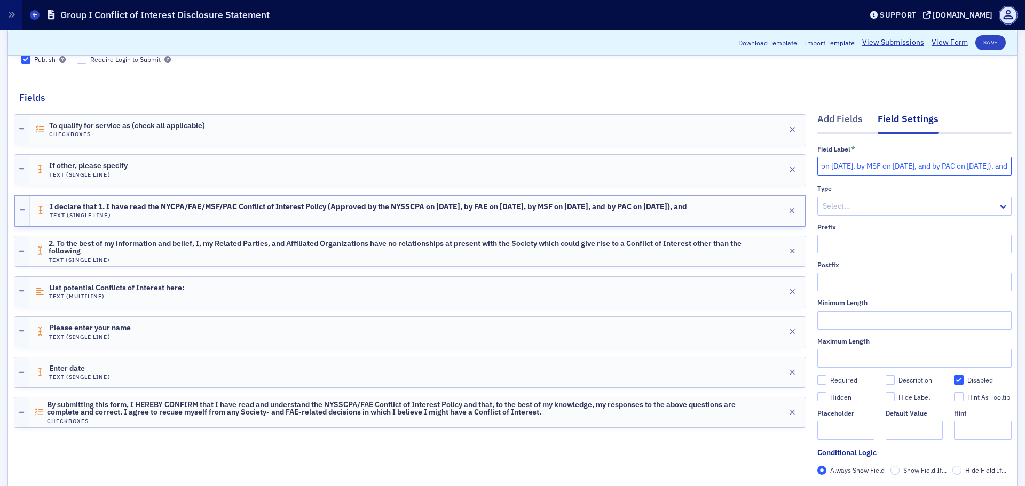
click at [978, 166] on input "I declare that 1. I have read the NYCPA/FAE/MSF/PAC Conflict of Interest Policy…" at bounding box center [914, 166] width 194 height 19
click at [985, 166] on input "I declare that 1. I have read the NYCPA/FAE/MSF/PAC Conflict of Interest Policy…" at bounding box center [914, 166] width 194 height 19
paste input "2. To the best of my information and belief, I, my Related Parties, and Affilia…"
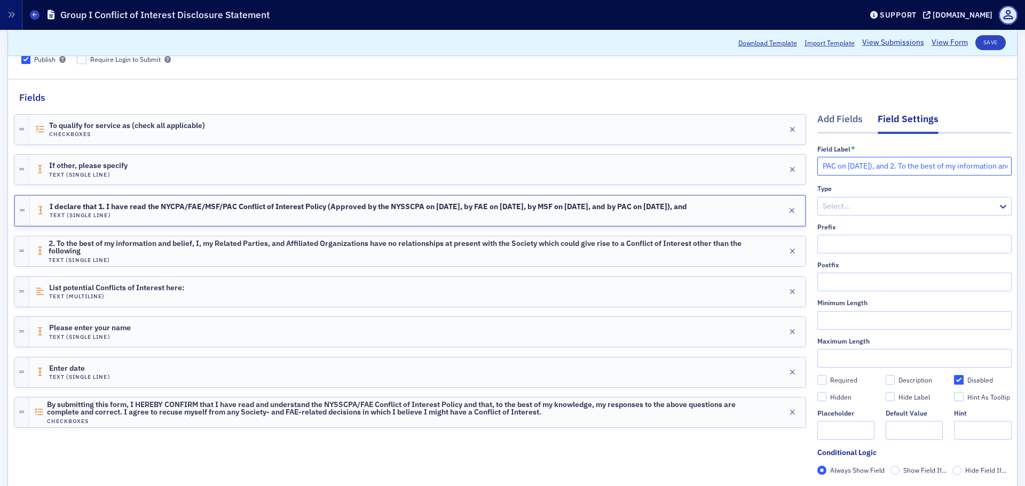
scroll to position [0, 1245]
type input "I declare that 1. I have read the NYCPA/FAE/MSF/PAC Conflict of Interest Policy…"
click at [982, 42] on button "Save" at bounding box center [990, 42] width 30 height 15
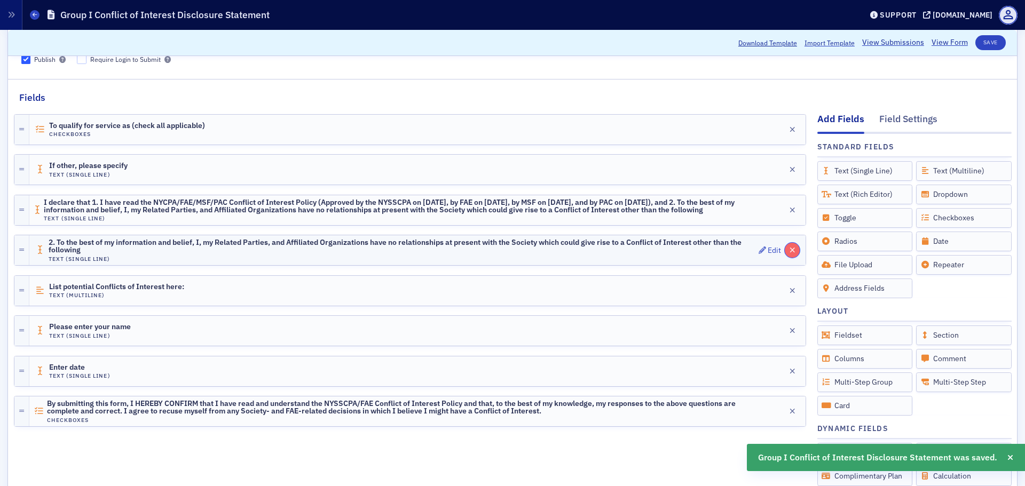
click at [789, 248] on icon "button" at bounding box center [792, 250] width 6 height 7
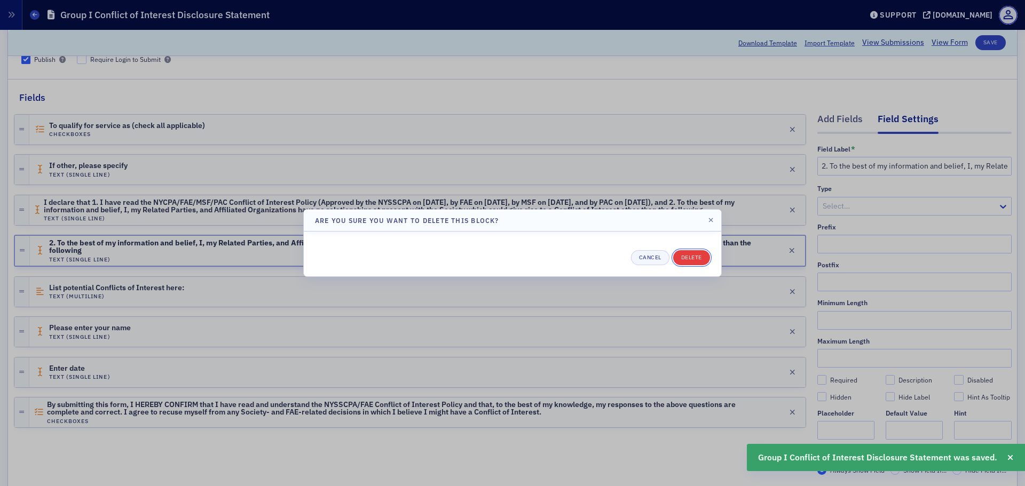
click at [685, 255] on button "Delete" at bounding box center [691, 257] width 37 height 15
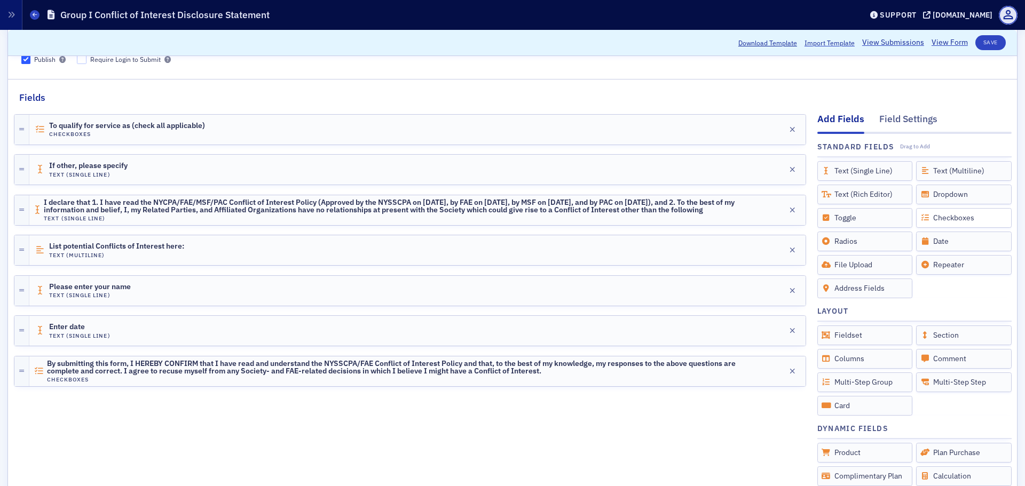
click at [947, 217] on div "Checkboxes" at bounding box center [964, 218] width 96 height 20
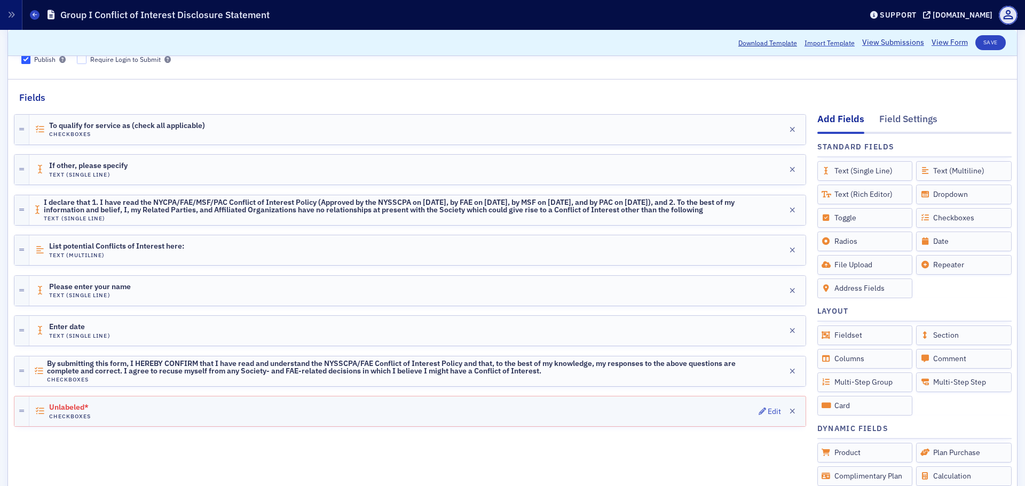
click at [87, 409] on span "Unlabeled*" at bounding box center [79, 407] width 60 height 9
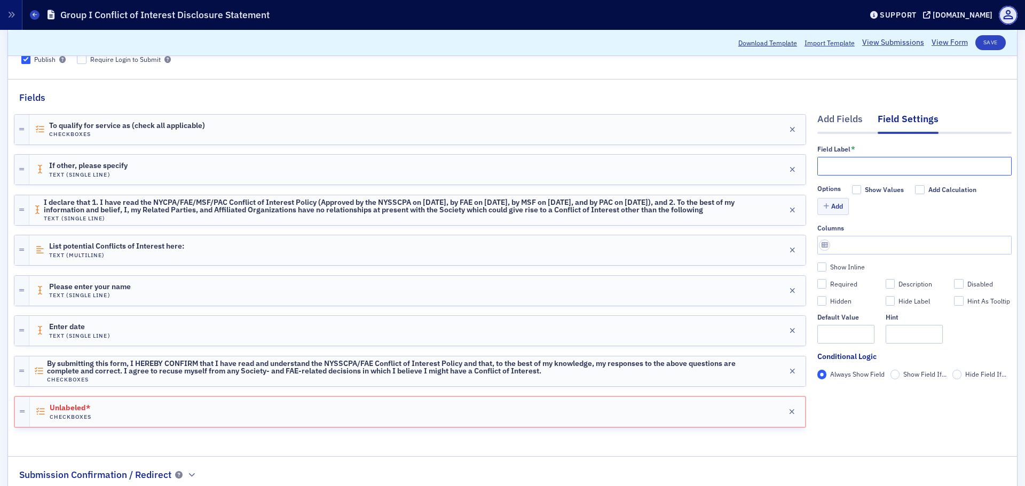
click at [832, 161] on input "text" at bounding box center [914, 166] width 194 height 19
paste input "3. I agree to recuse myself from any Society-, FAE-, MSF-, and/or PAC-related d…"
type input "3. I agree to recuse myself from any Society-, FAE-, MSF-, and/or PAC-related d…"
click at [889, 206] on div "Add" at bounding box center [914, 207] width 194 height 19
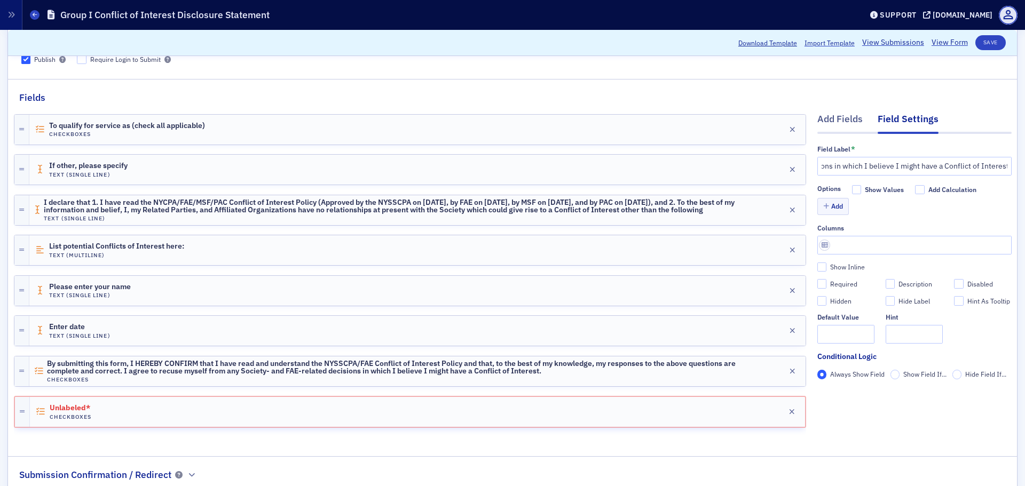
scroll to position [0, 0]
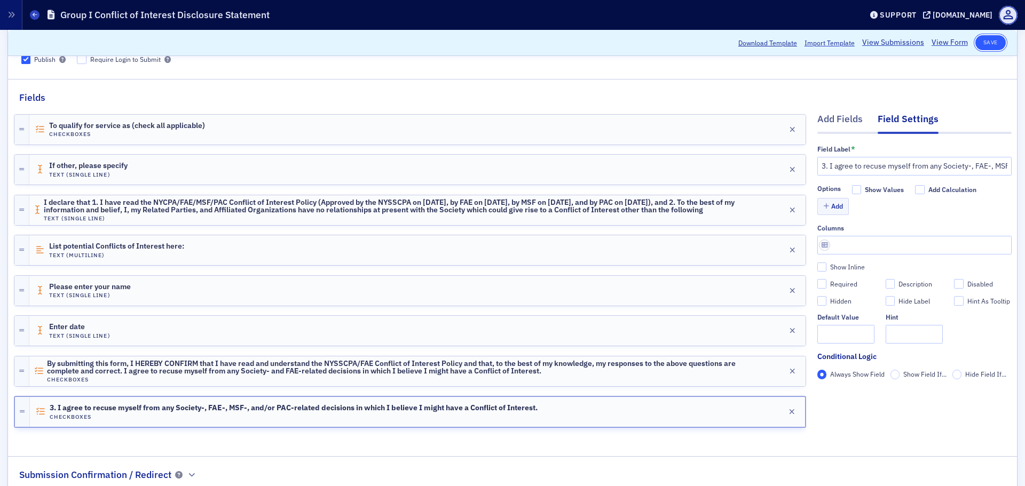
click at [975, 42] on button "Save" at bounding box center [990, 42] width 30 height 15
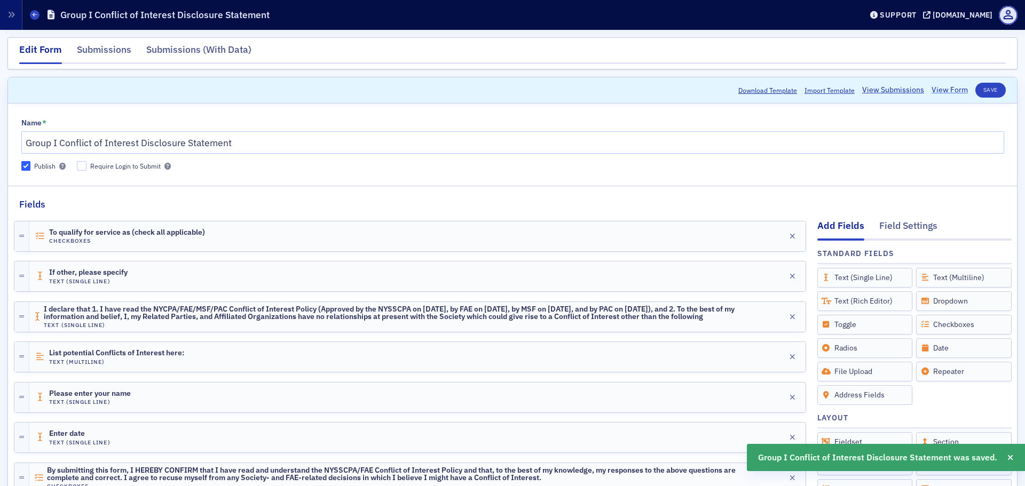
click at [943, 90] on link "View Form" at bounding box center [949, 89] width 36 height 11
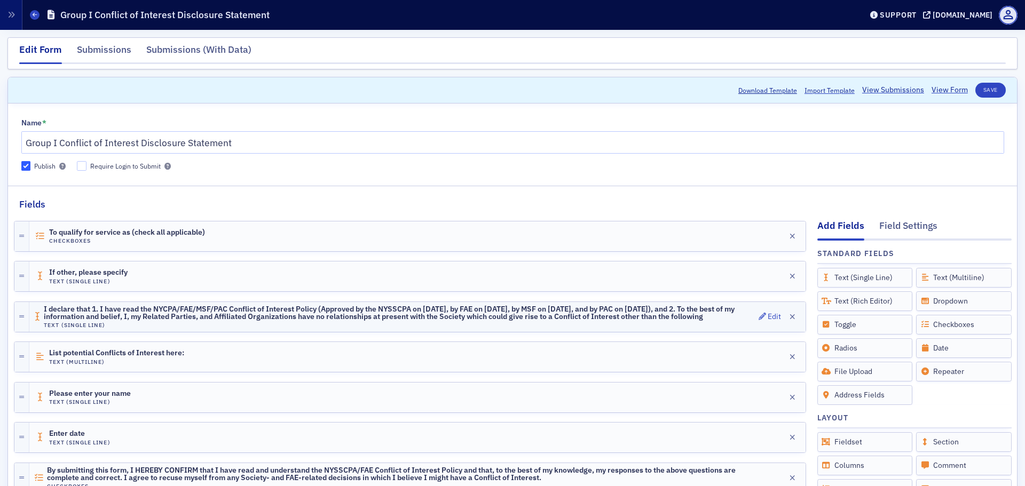
click at [604, 312] on span "I declare that 1. I have read the NYCPA/FAE/MSF/PAC Conflict of Interest Policy…" at bounding box center [399, 313] width 710 height 16
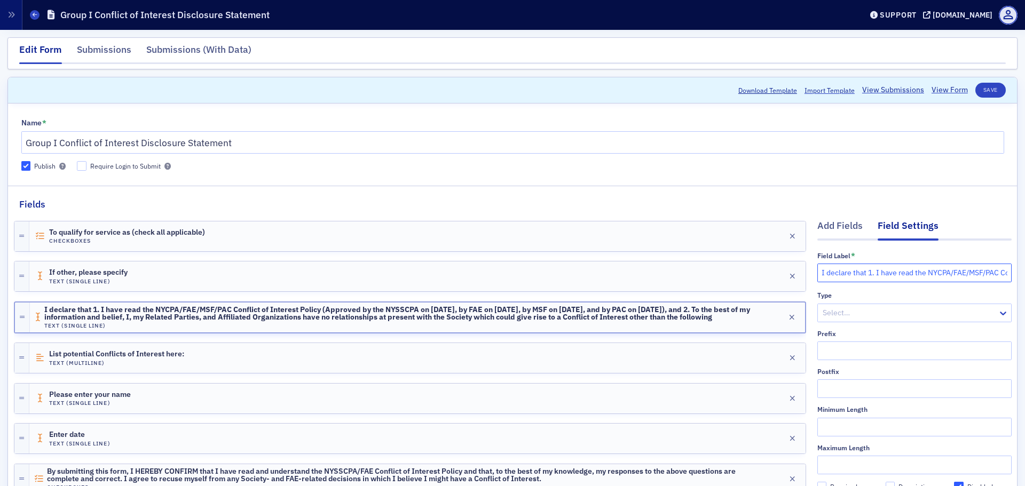
click at [959, 273] on input "I declare that 1. I have read the NYCPA/FAE/MSF/PAC Conflict of Interest Policy…" at bounding box center [914, 273] width 194 height 19
click at [972, 273] on input "I declare that 1. I have read the NYCPA/FAE/MSF/PAC Conflict of Interest Policy…" at bounding box center [914, 273] width 194 height 19
click at [930, 273] on input "I declare that 1. I have read the NYCPA/FAE/MSF/PAC Conflict of Interest Policy…" at bounding box center [914, 273] width 194 height 19
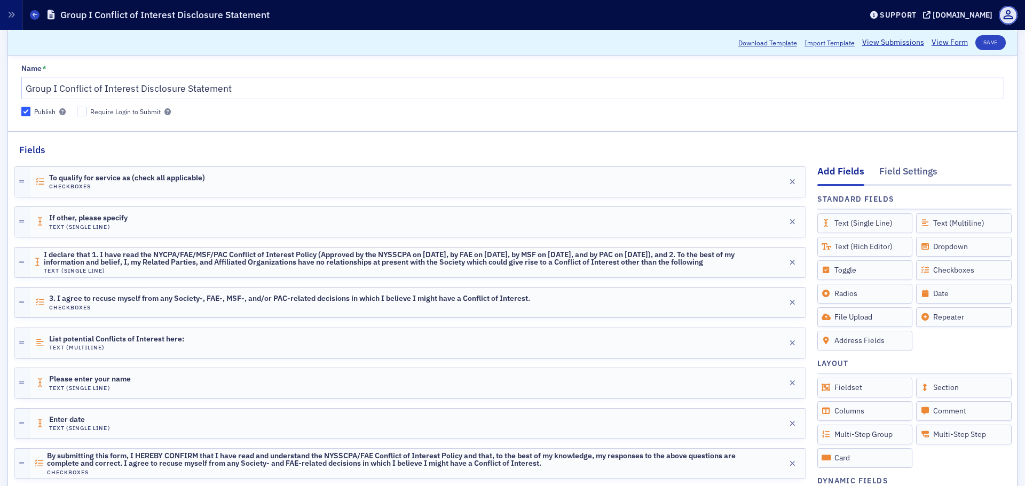
scroll to position [53, 0]
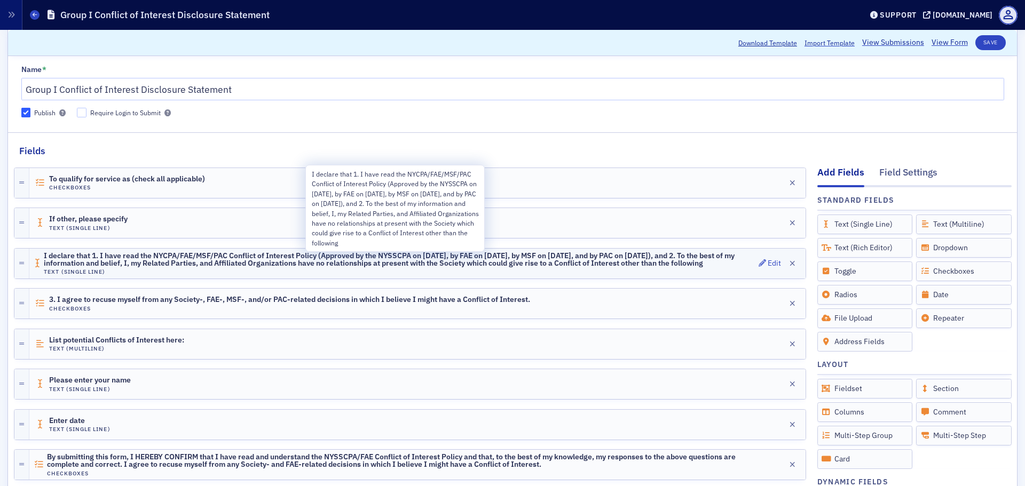
click at [696, 260] on span "I declare that 1. I have read the NYCPA/FAE/MSF/PAC Conflict of Interest Policy…" at bounding box center [399, 260] width 710 height 16
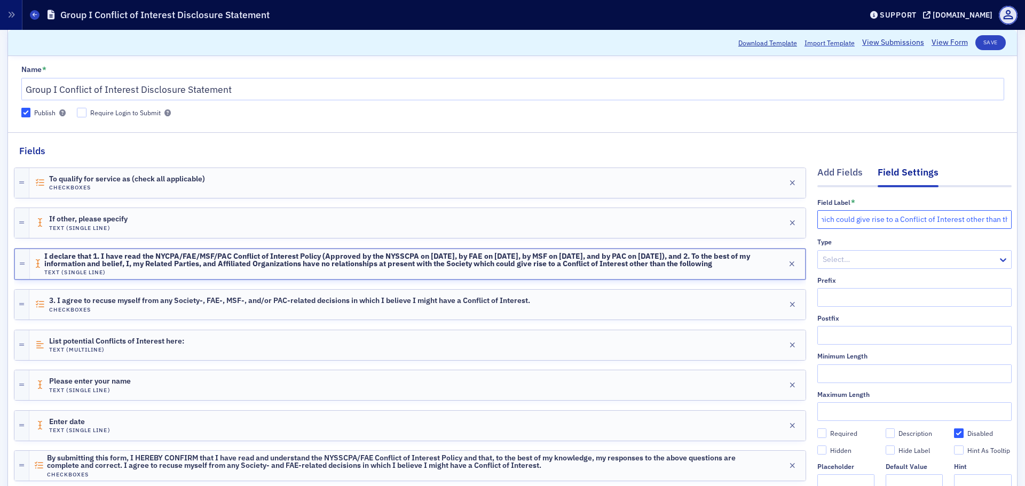
scroll to position [0, 1245]
drag, startPoint x: 812, startPoint y: 219, endPoint x: 1014, endPoint y: 221, distance: 202.3
click at [1014, 221] on div "Edit Form Submissions Submissions (With Data) Scroll to Download Template Impor…" at bounding box center [512, 332] width 1025 height 711
click at [789, 263] on icon "button" at bounding box center [792, 263] width 6 height 7
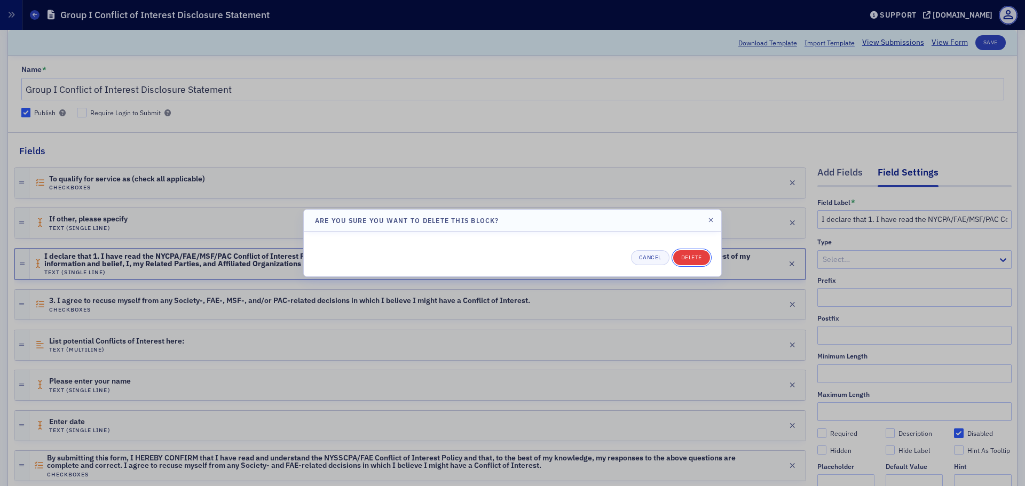
click at [696, 260] on button "Delete" at bounding box center [691, 257] width 37 height 15
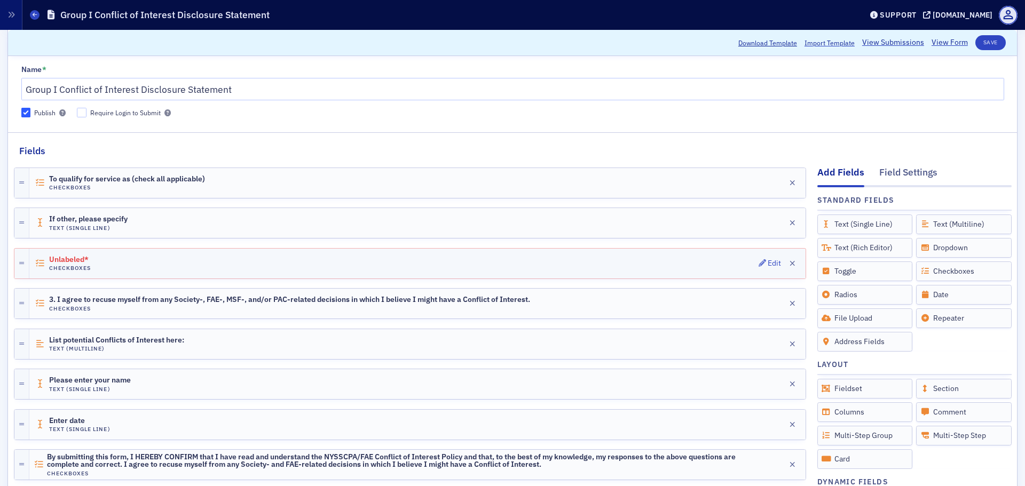
click at [80, 259] on span "Unlabeled*" at bounding box center [79, 260] width 60 height 9
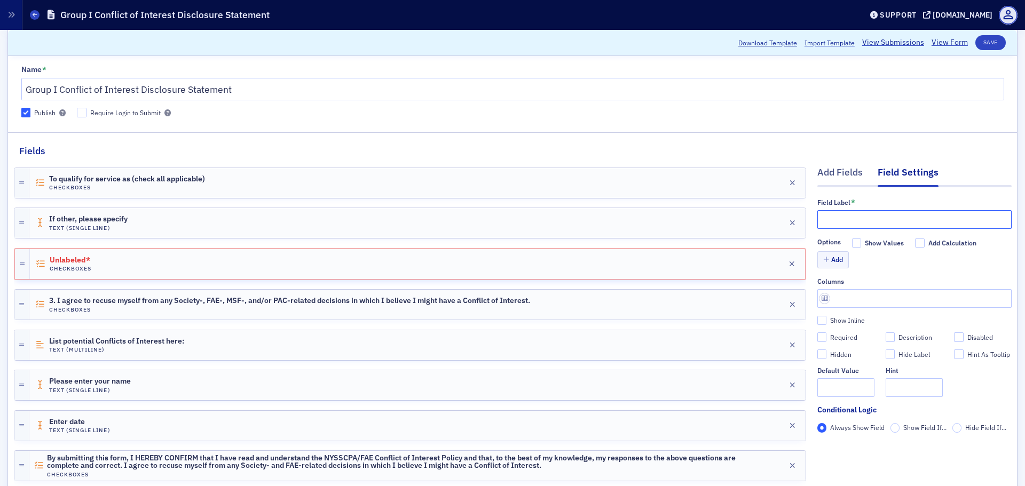
click at [829, 217] on input "text" at bounding box center [914, 219] width 194 height 19
paste input "I declare that 1. I have read the NYSSCPA/FAE/MSF/PAC Conflict of Interest Poli…"
type input "I declare that 1. I have read the NYSSCPA/FAE/MSF/PAC Conflict of Interest Poli…"
click at [817, 132] on div "Name * Group I Conflict of Interest Disclosure Statement Publish Require Login …" at bounding box center [512, 322] width 1009 height 545
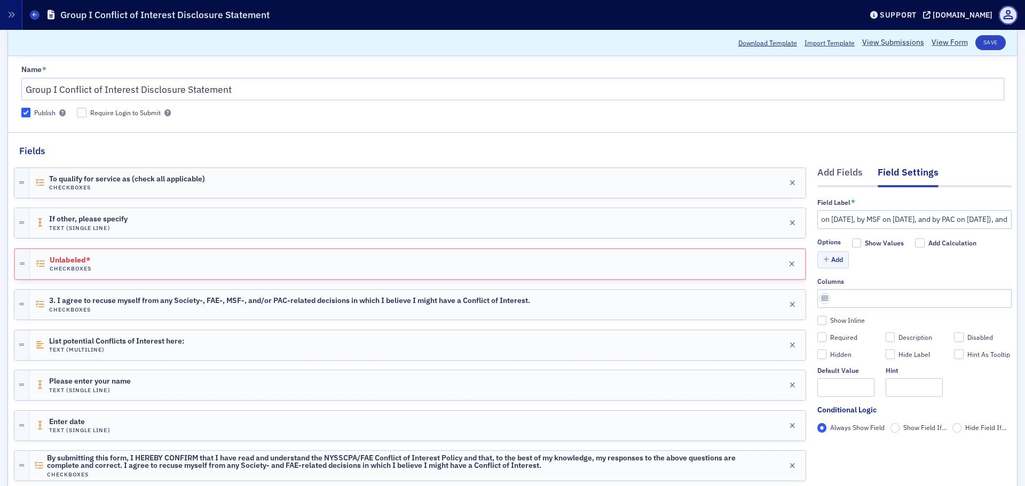
scroll to position [0, 0]
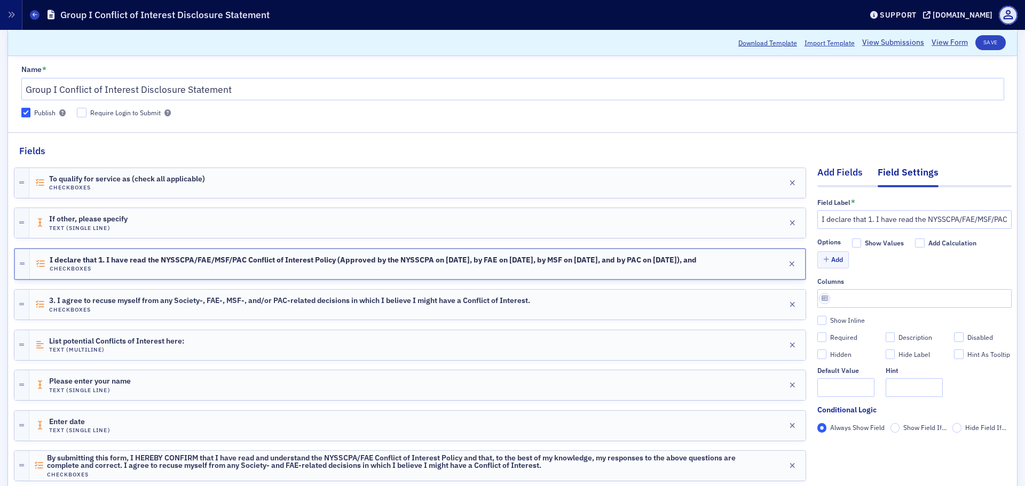
click at [821, 176] on div "Add Fields" at bounding box center [839, 175] width 45 height 20
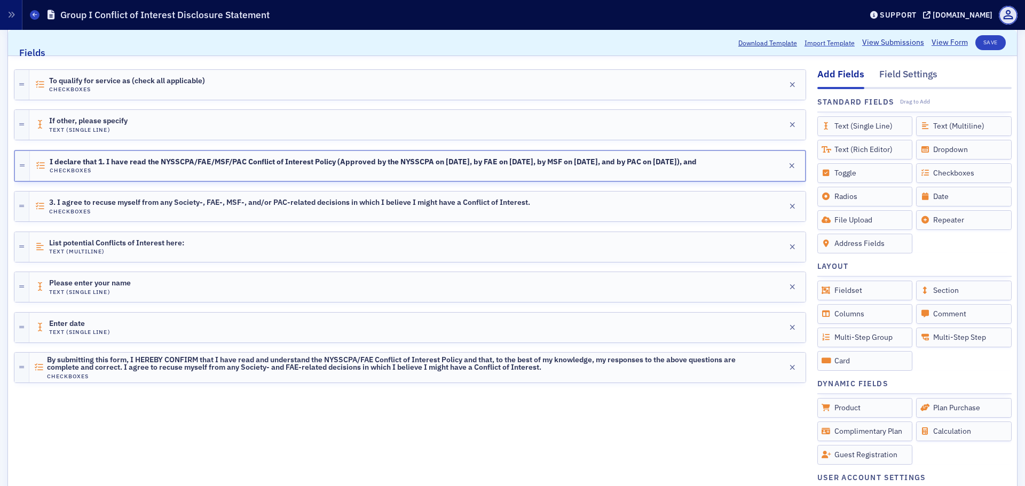
scroll to position [160, 0]
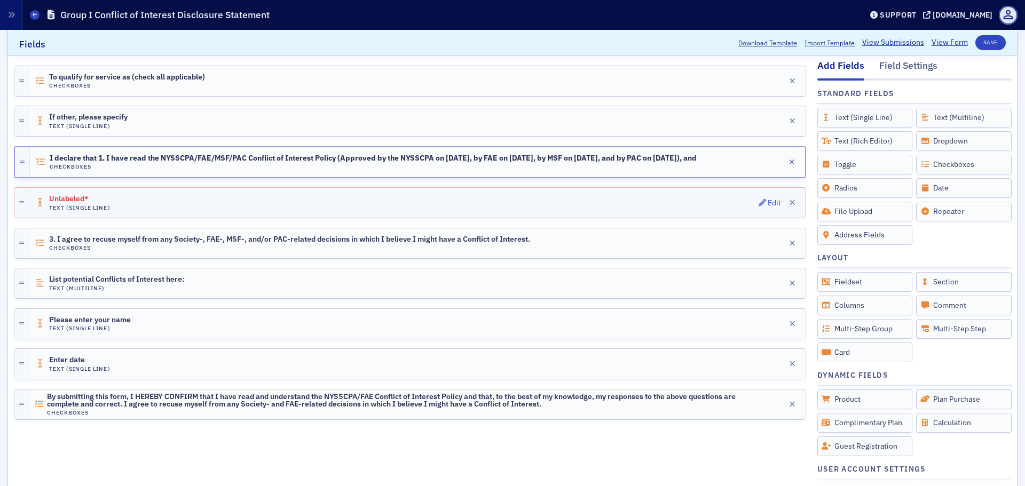
click at [260, 196] on div "Unlabeled* Text (Single Line) Edit" at bounding box center [417, 203] width 776 height 30
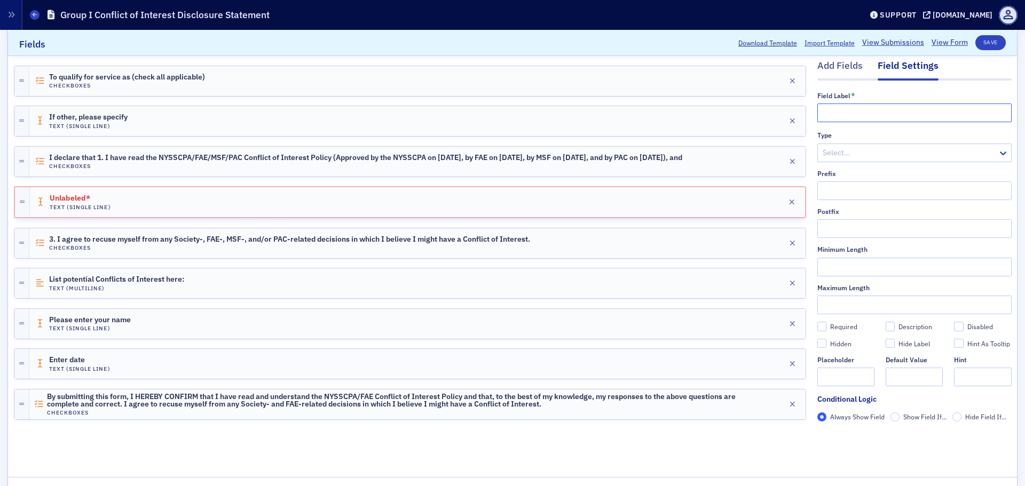
click at [824, 118] on input "text" at bounding box center [914, 113] width 194 height 19
paste input "2. To the best of my information and belief, I, my Related Parties, and Affilia…"
type input "2. To the best of my information and belief, I, my Related Parties, and Affilia…"
click at [770, 456] on div "To qualify for service as (check all applicable) Checkboxes Edit If other, plea…" at bounding box center [410, 256] width 792 height 410
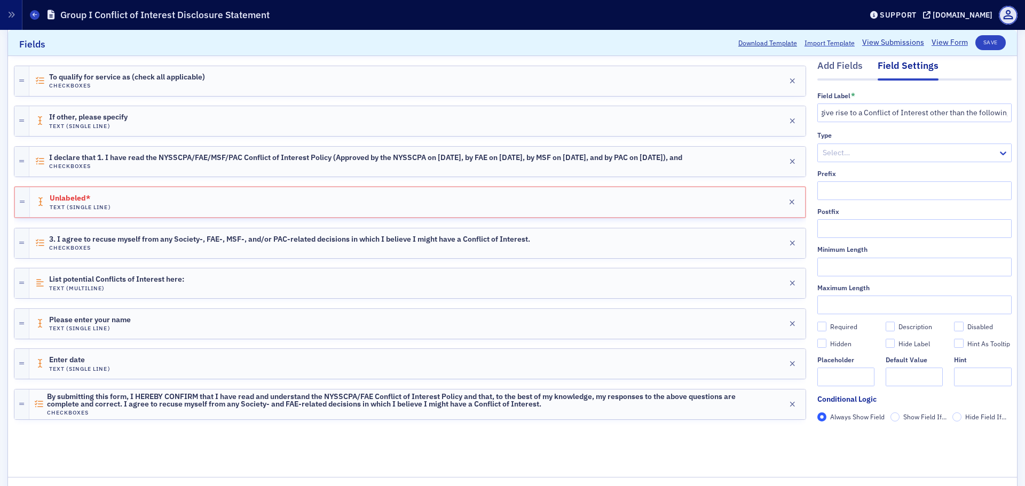
scroll to position [0, 0]
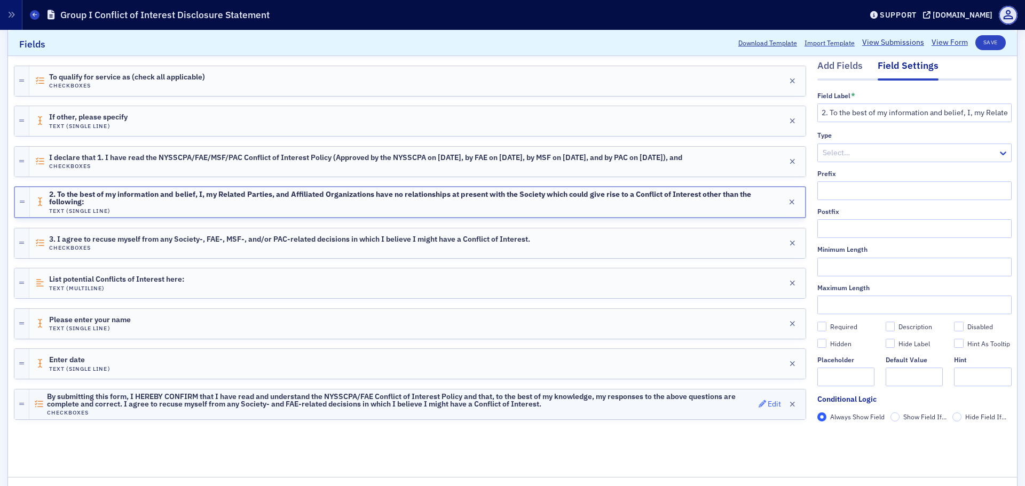
click at [767, 401] on div "Edit" at bounding box center [773, 404] width 13 height 6
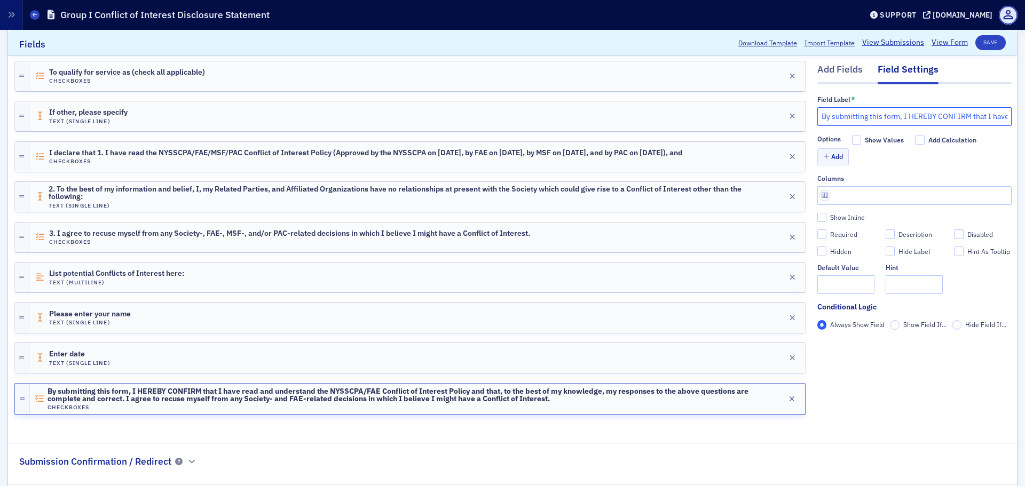
click at [882, 116] on input "By submitting this form, I HEREBY CONFIRM that I have read and understand the N…" at bounding box center [914, 116] width 194 height 19
paste input "Note: Defined terms have the meaning given them in the Policy"
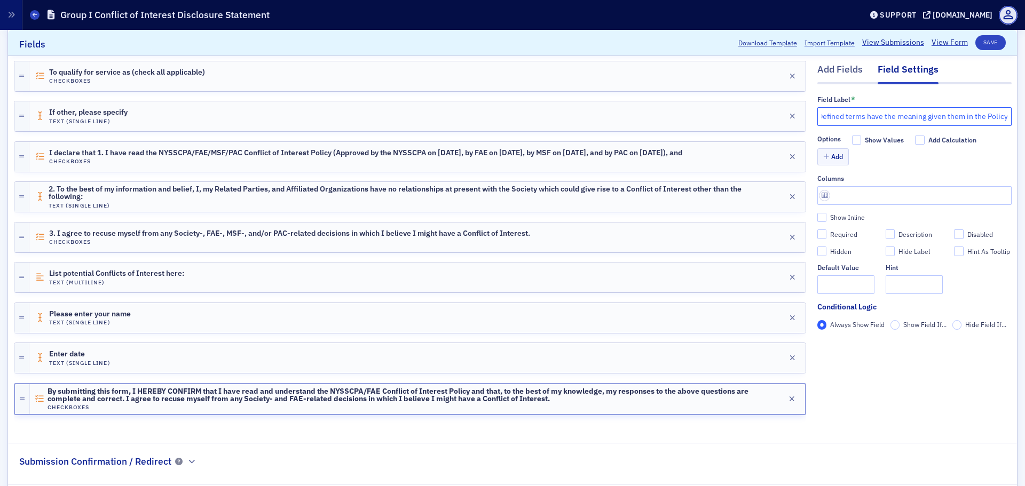
type input "Note: Defined terms have the meaning given them in the Policy"
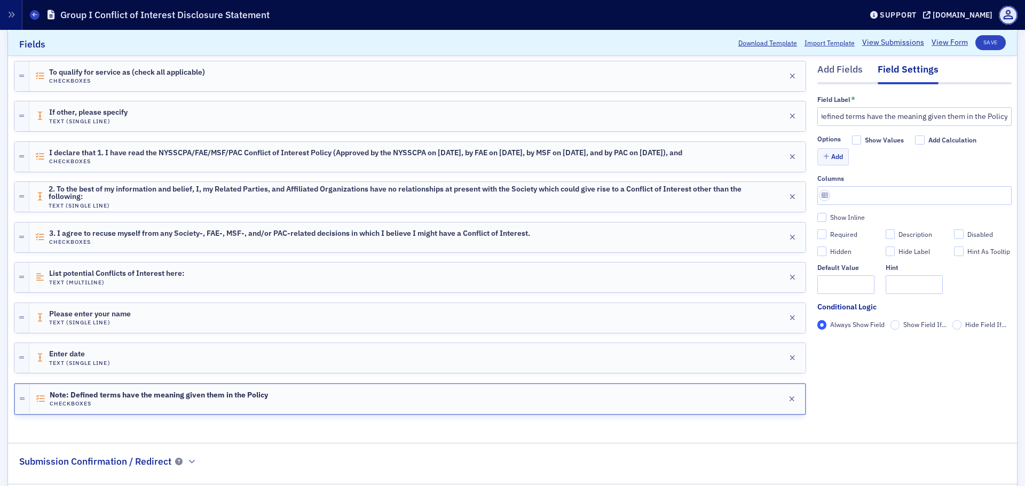
click at [823, 423] on div "Add Fields Field Settings Field Label * Note: Defined terms have the meaning gi…" at bounding box center [914, 239] width 194 height 377
click at [789, 276] on icon "button" at bounding box center [792, 277] width 6 height 7
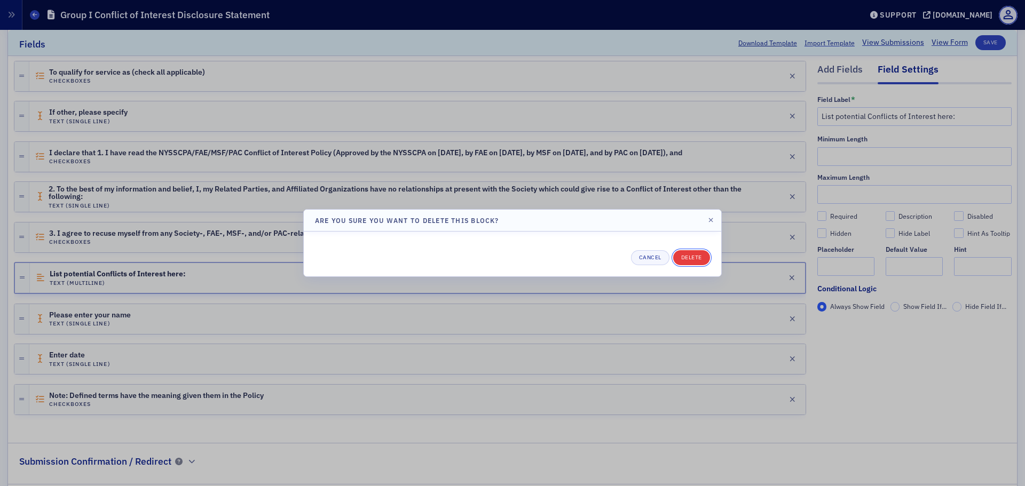
click at [685, 256] on button "Delete" at bounding box center [691, 257] width 37 height 15
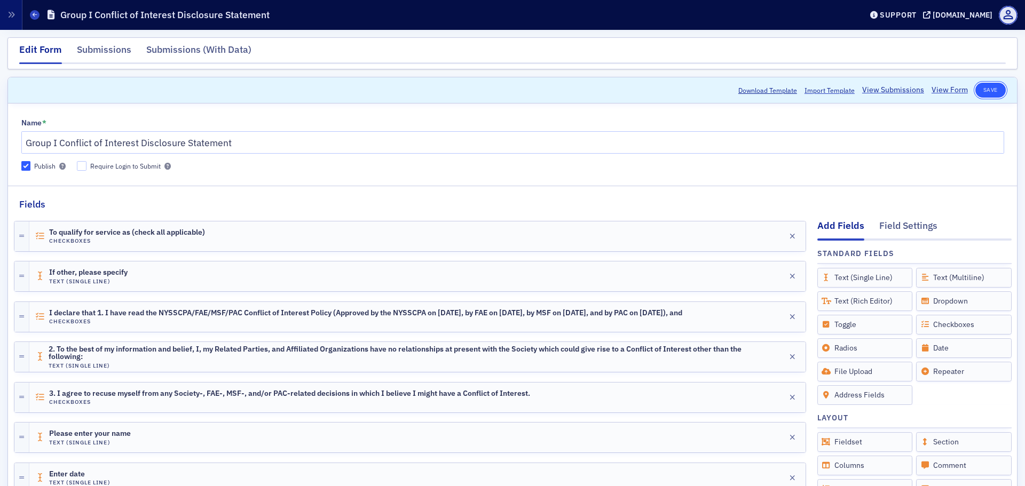
click at [978, 90] on button "Save" at bounding box center [990, 90] width 30 height 15
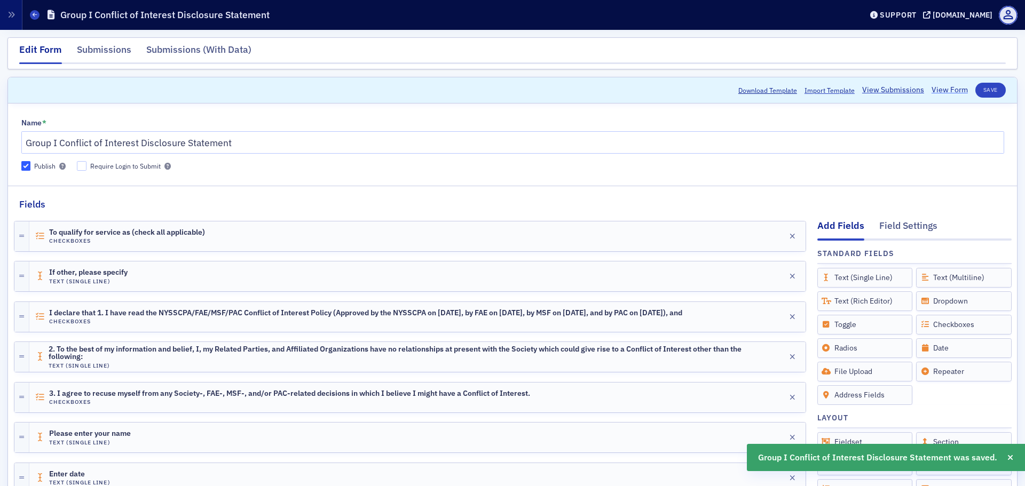
click at [949, 89] on link "View Form" at bounding box center [949, 89] width 36 height 11
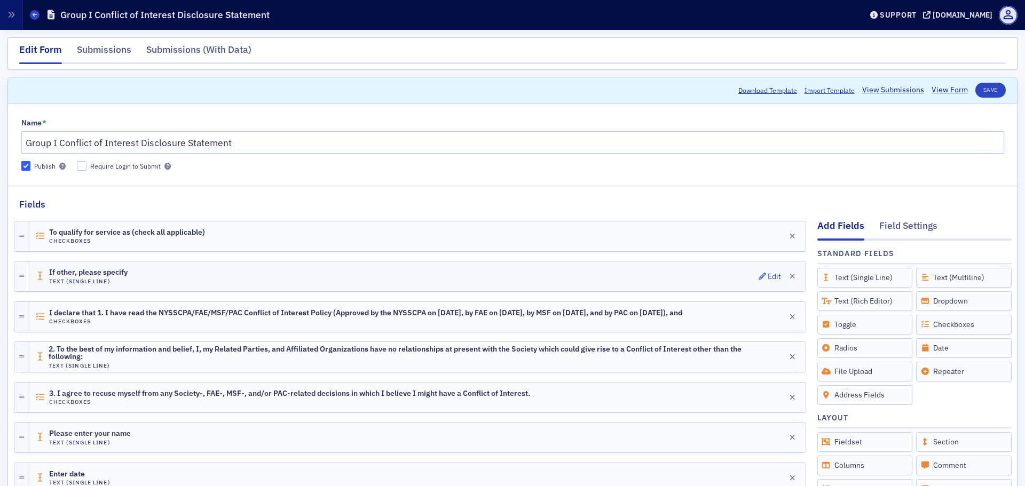
scroll to position [107, 0]
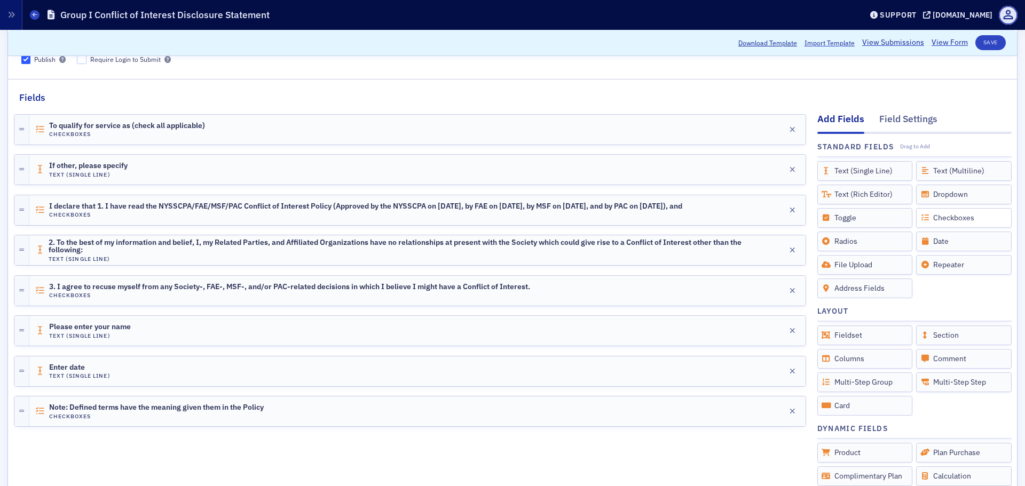
click at [944, 220] on div "Checkboxes" at bounding box center [964, 218] width 96 height 20
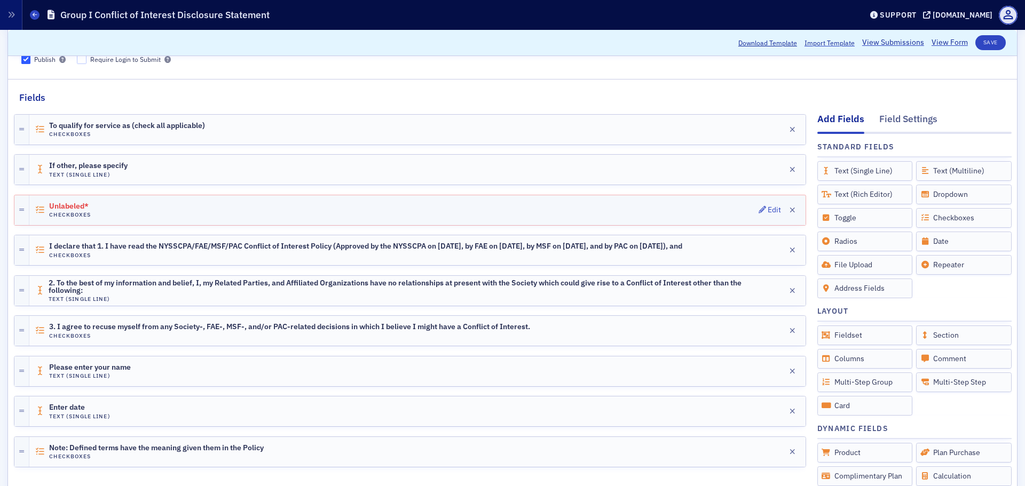
click at [193, 211] on div "Unlabeled* Checkboxes Edit" at bounding box center [417, 210] width 776 height 30
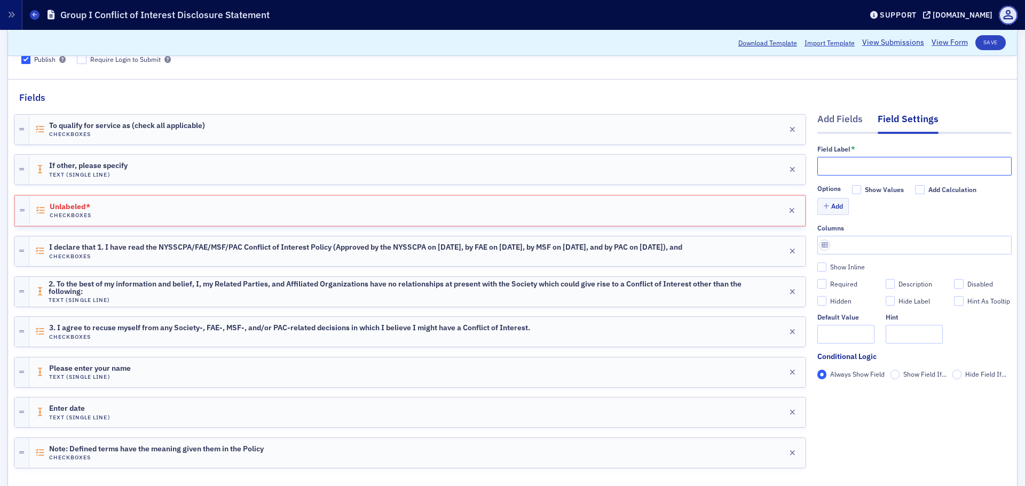
click at [906, 167] on input "text" at bounding box center [914, 166] width 194 height 19
type input "I declare that"
click at [856, 437] on div "Add Fields Field Settings Field Label * I declare that Options Show Values Add …" at bounding box center [914, 293] width 194 height 377
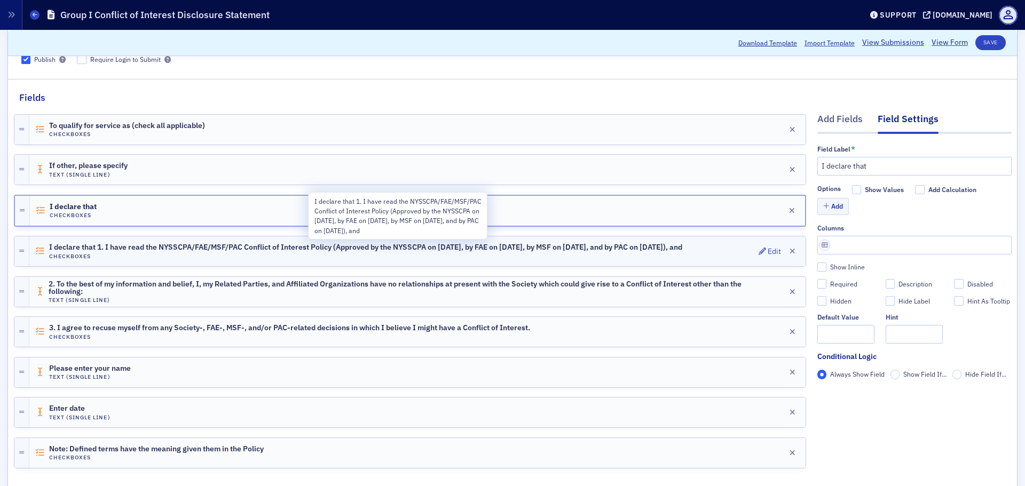
click at [299, 245] on span "I declare that 1. I have read the NYSSCPA/FAE/MSF/PAC Conflict of Interest Poli…" at bounding box center [365, 247] width 633 height 9
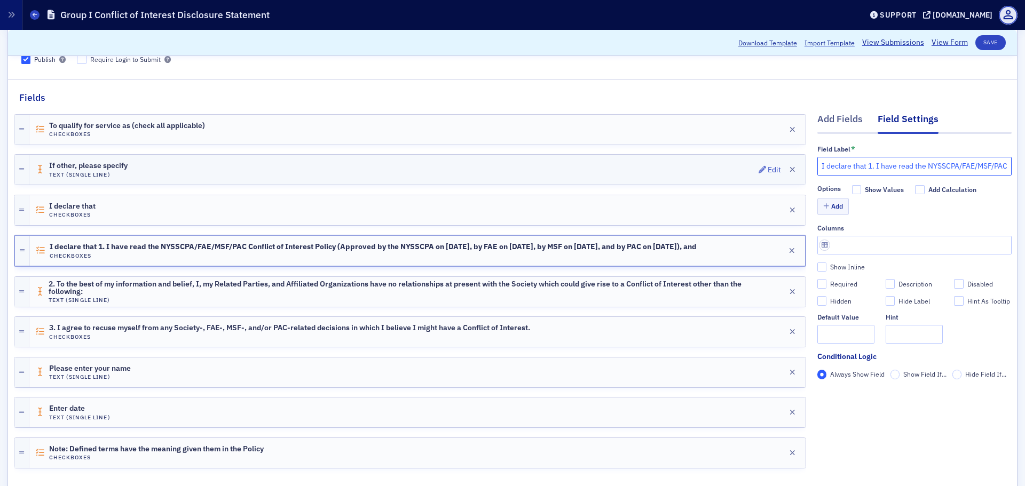
drag, startPoint x: 860, startPoint y: 166, endPoint x: 748, endPoint y: 162, distance: 111.6
click at [748, 162] on div "Add Fields Field Settings Field Label * I declare that 1. I have read the NYSSC…" at bounding box center [512, 293] width 997 height 377
type input "1. I have read the NYSSCPA/FAE/MSF/PAC Conflict of Interest Policy (Approved by…"
click at [989, 41] on button "Save" at bounding box center [990, 42] width 30 height 15
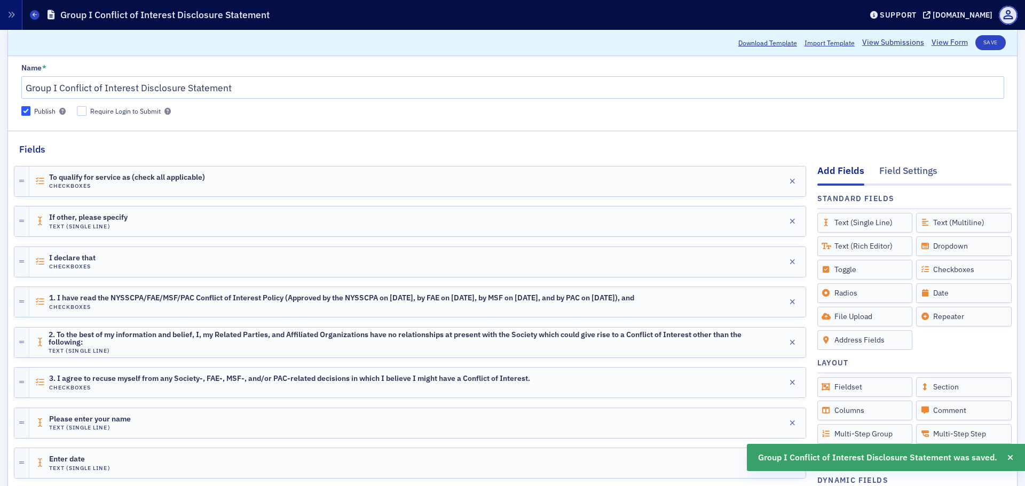
scroll to position [0, 0]
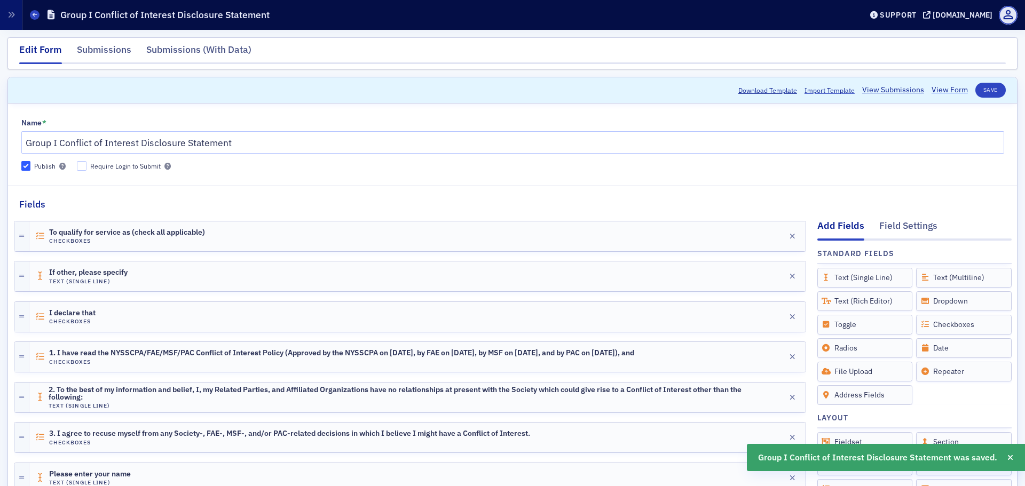
click at [942, 86] on link "View Form" at bounding box center [949, 89] width 36 height 11
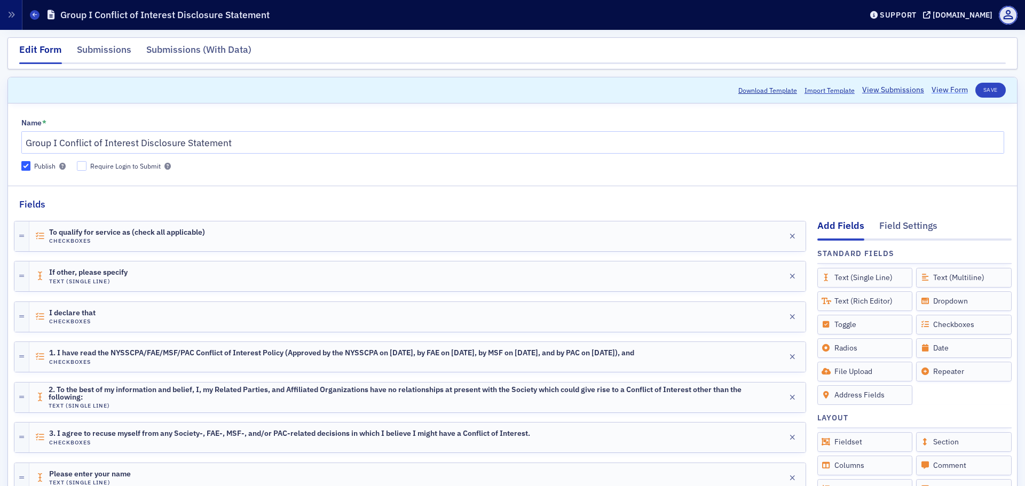
click at [933, 87] on link "View Form" at bounding box center [949, 89] width 36 height 11
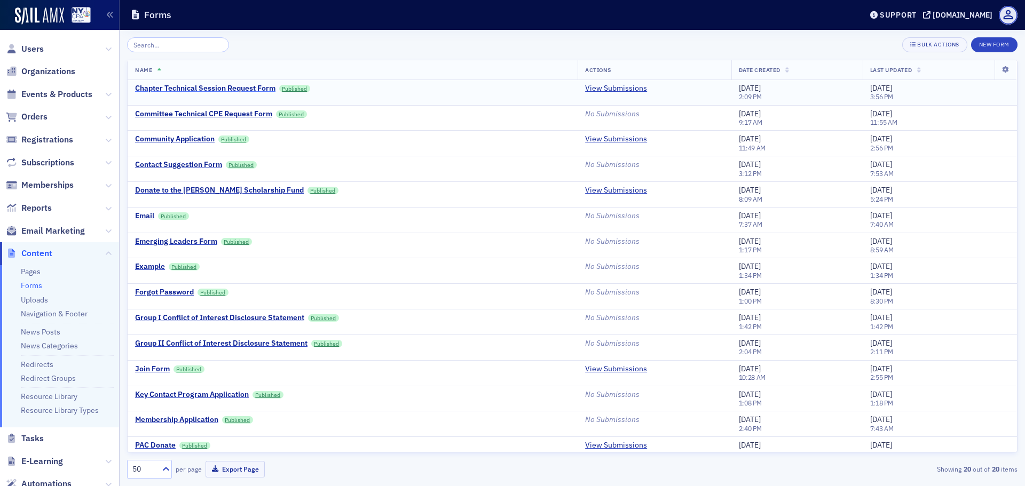
click at [207, 85] on div "Chapter Technical Session Request Form" at bounding box center [205, 89] width 140 height 10
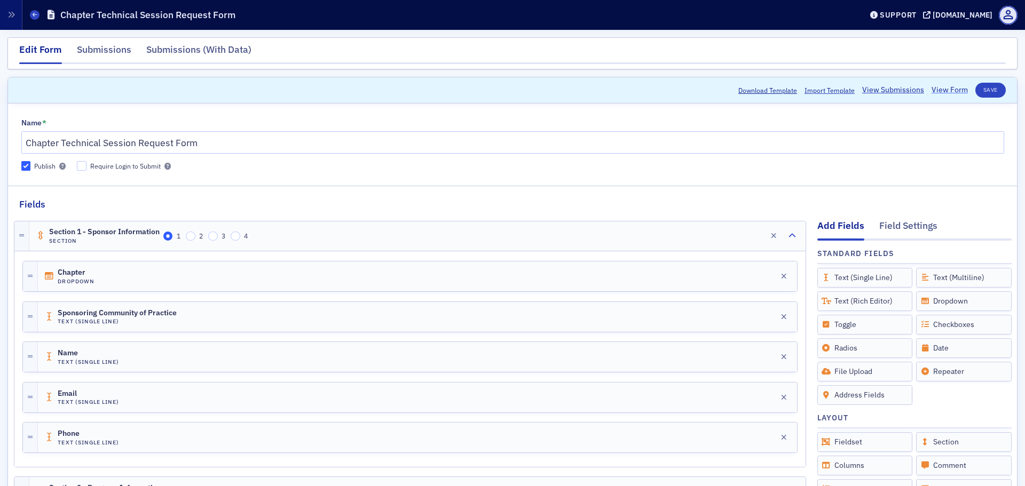
click at [935, 92] on link "View Form" at bounding box center [949, 89] width 36 height 11
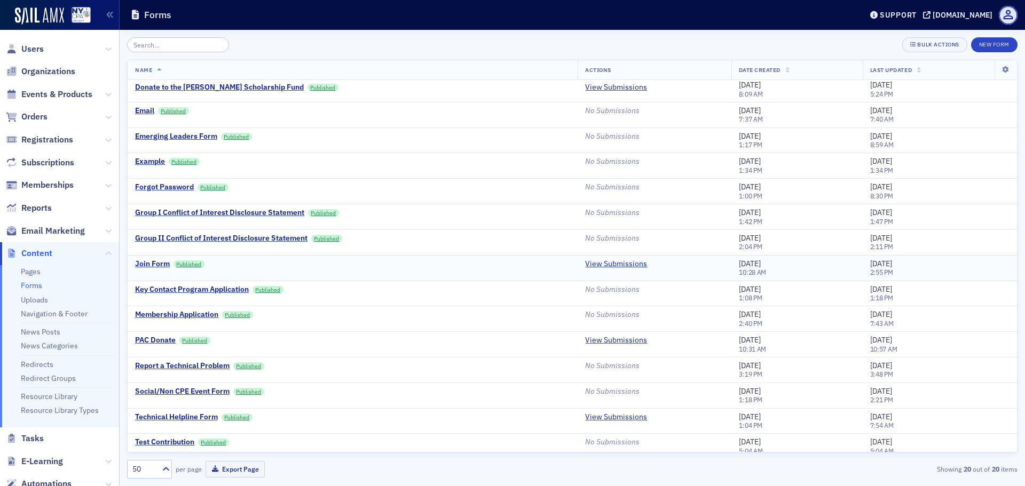
scroll to position [138, 0]
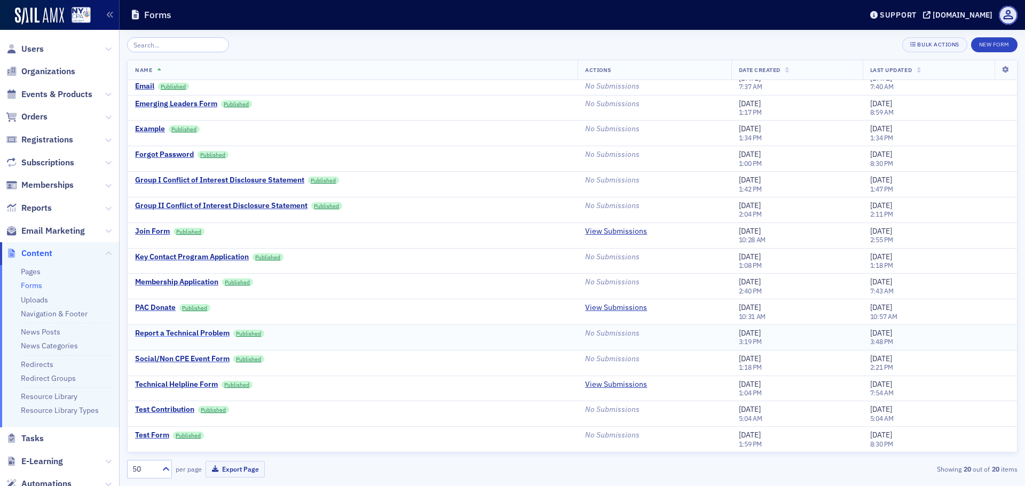
click at [216, 335] on div "Report a Technical Problem" at bounding box center [182, 334] width 94 height 10
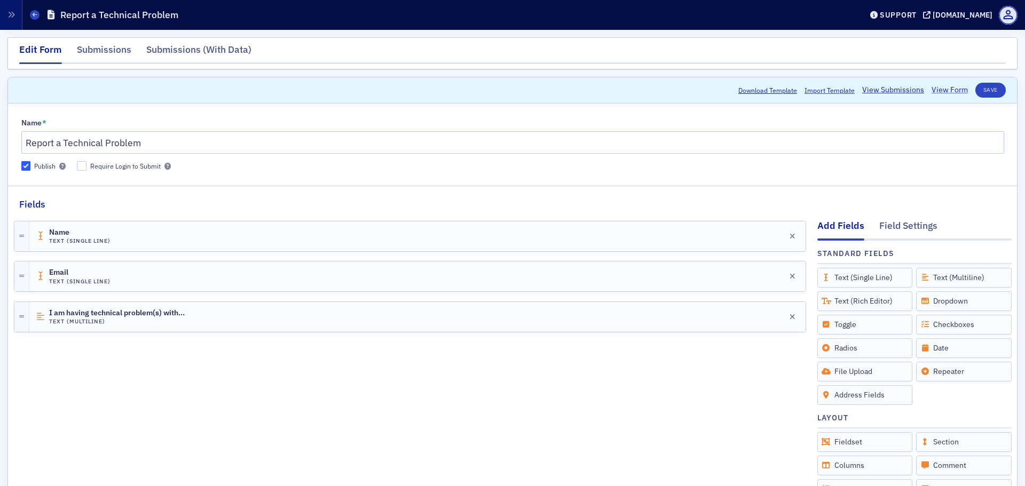
click at [950, 91] on link "View Form" at bounding box center [949, 89] width 36 height 11
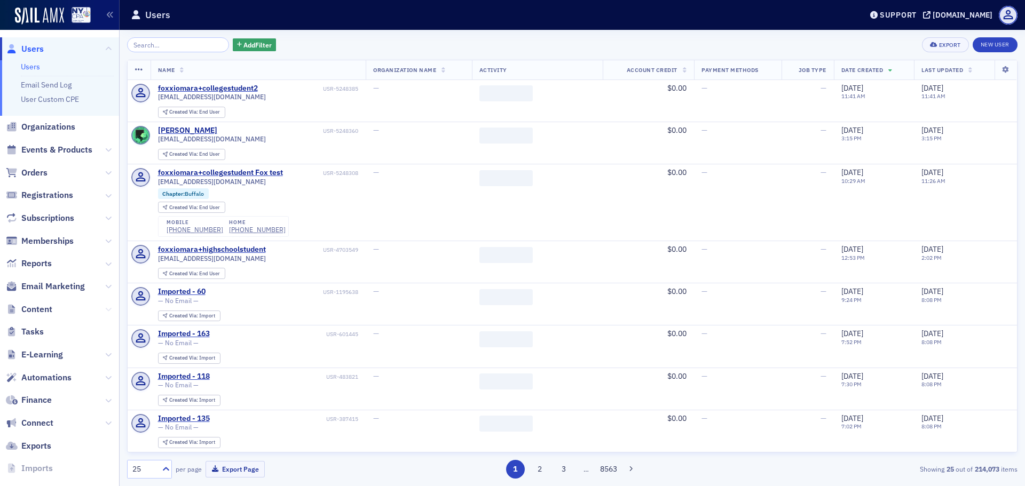
click at [105, 310] on icon at bounding box center [108, 309] width 6 height 6
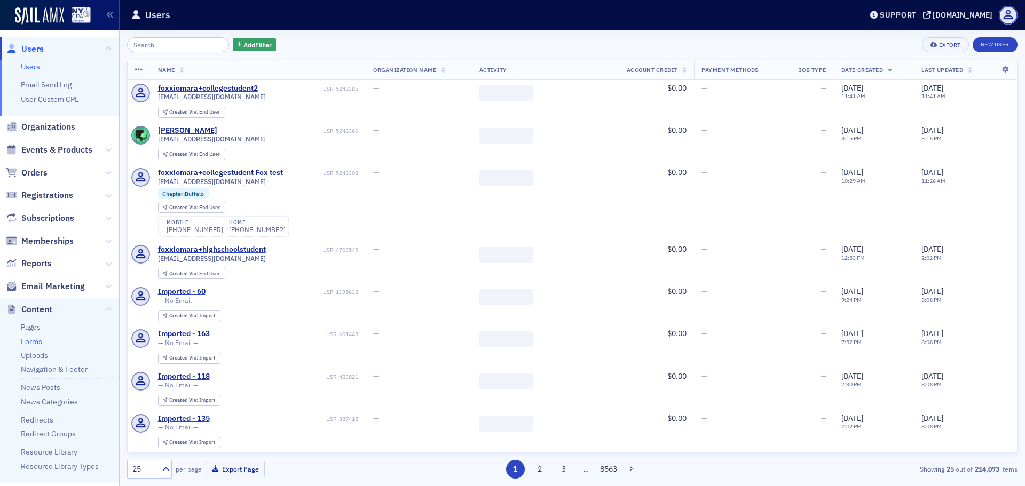
click at [35, 345] on link "Forms" at bounding box center [31, 342] width 21 height 10
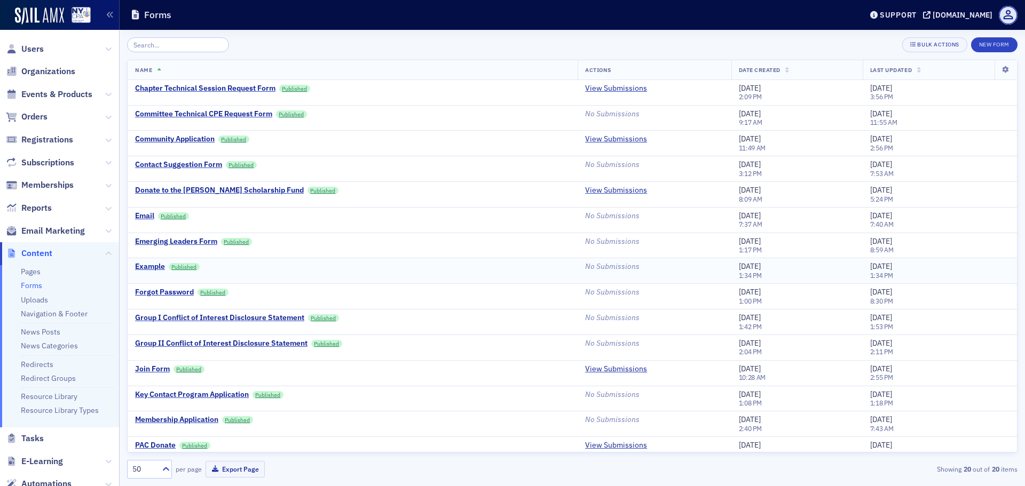
scroll to position [53, 0]
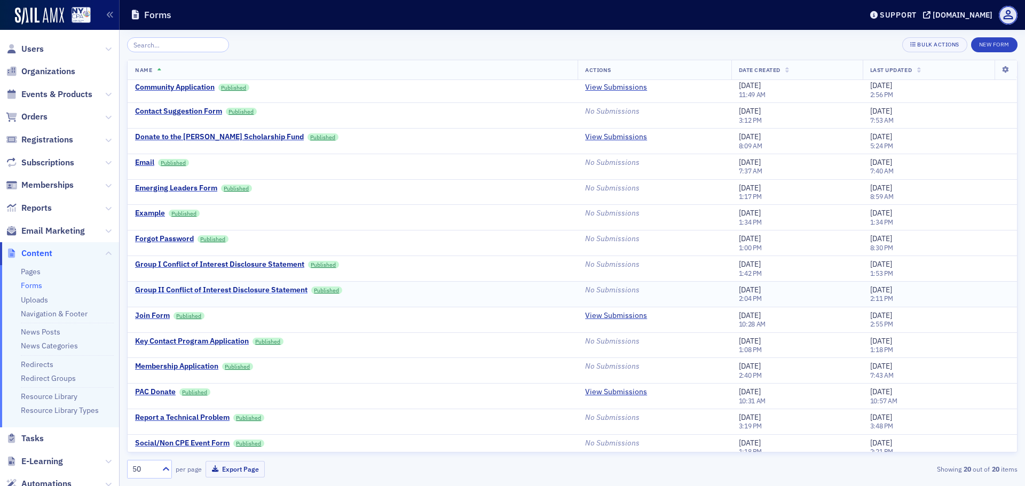
click at [242, 288] on div "Group II Conflict of Interest Disclosure Statement" at bounding box center [221, 290] width 172 height 10
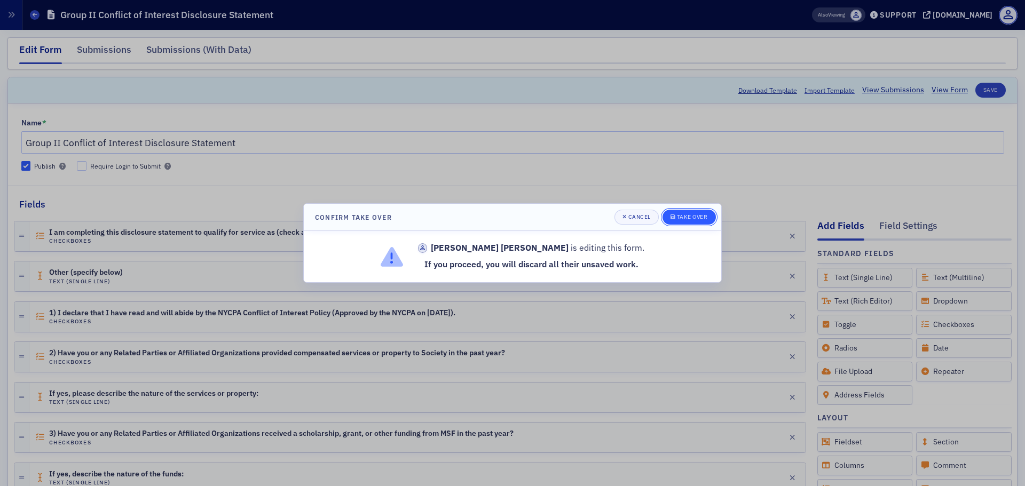
click at [681, 217] on div "Take Over" at bounding box center [692, 217] width 31 height 6
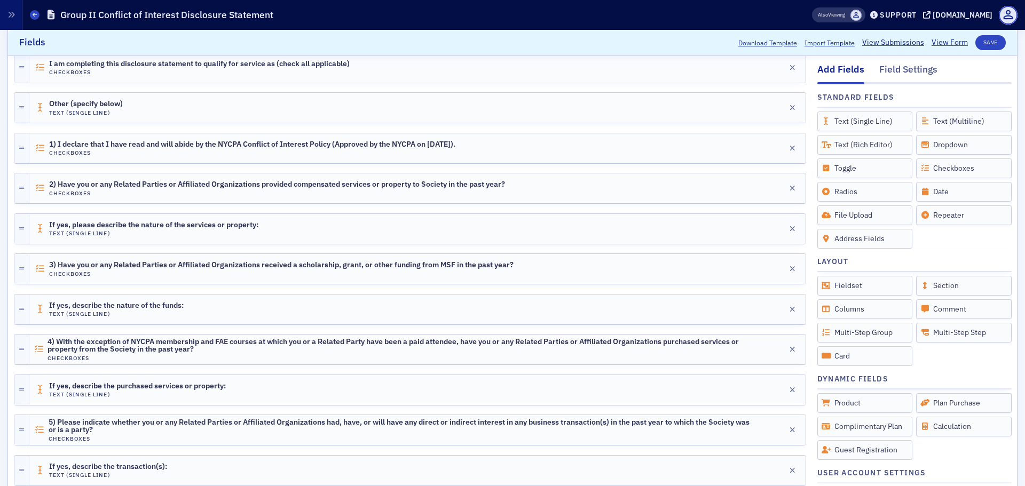
scroll to position [160, 0]
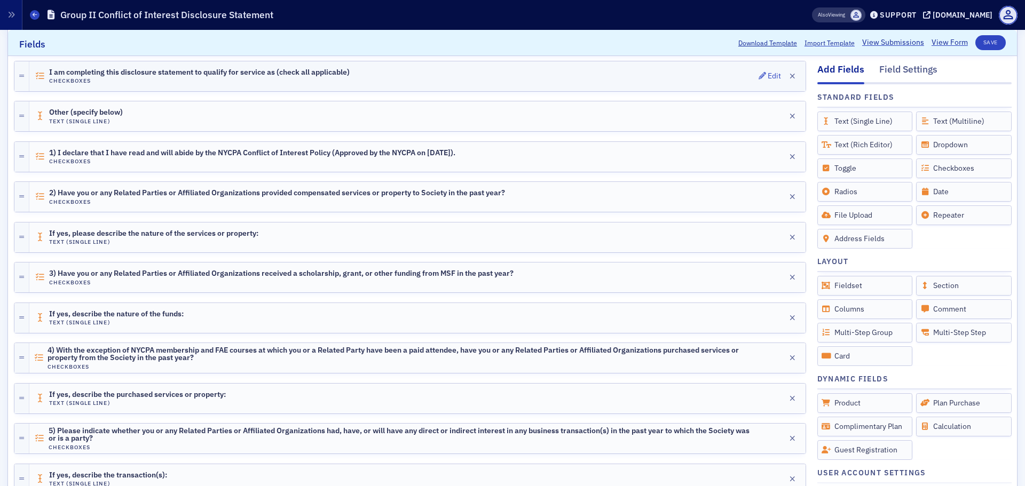
click at [276, 74] on span "I am completing this disclosure statement to qualify for service as (check all …" at bounding box center [199, 72] width 300 height 9
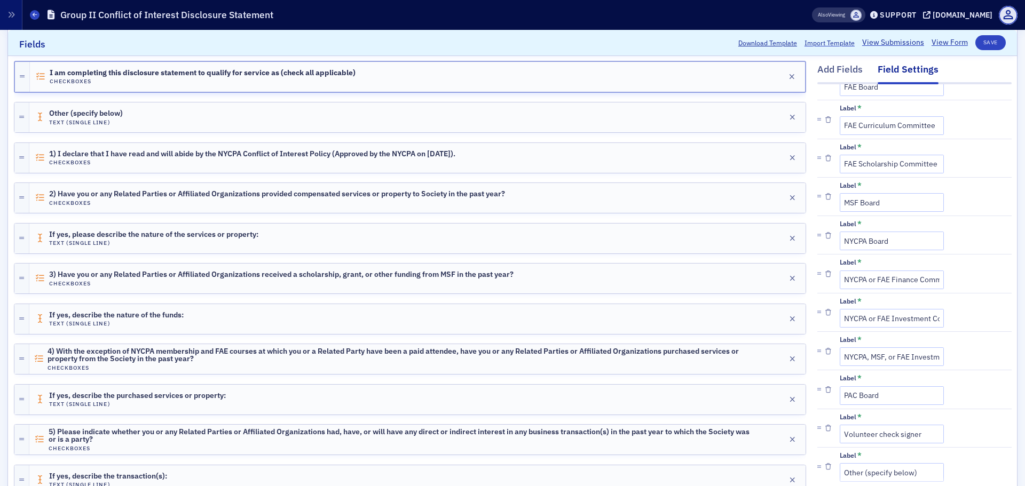
scroll to position [213, 0]
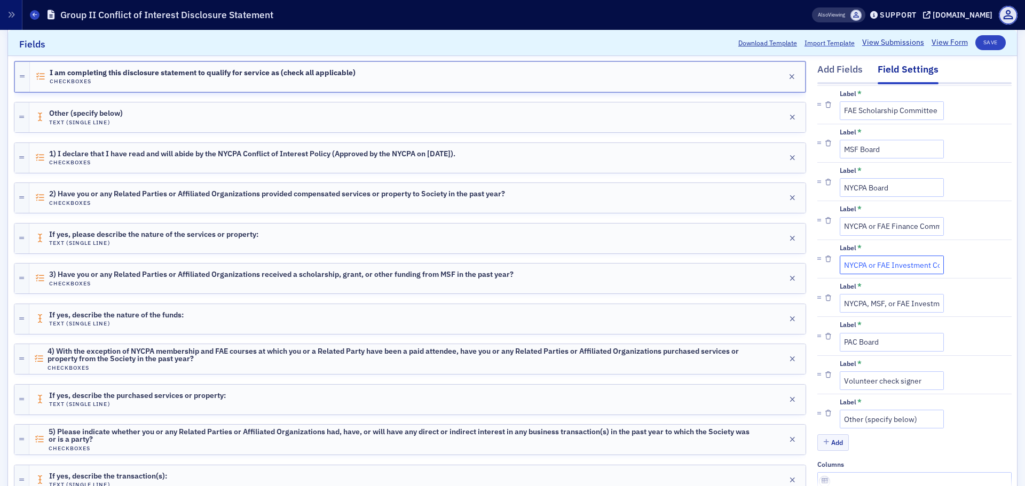
click at [886, 261] on input "NYCPA or FAE Investment Committee" at bounding box center [891, 265] width 104 height 19
click at [825, 260] on icon "button" at bounding box center [828, 259] width 6 height 6
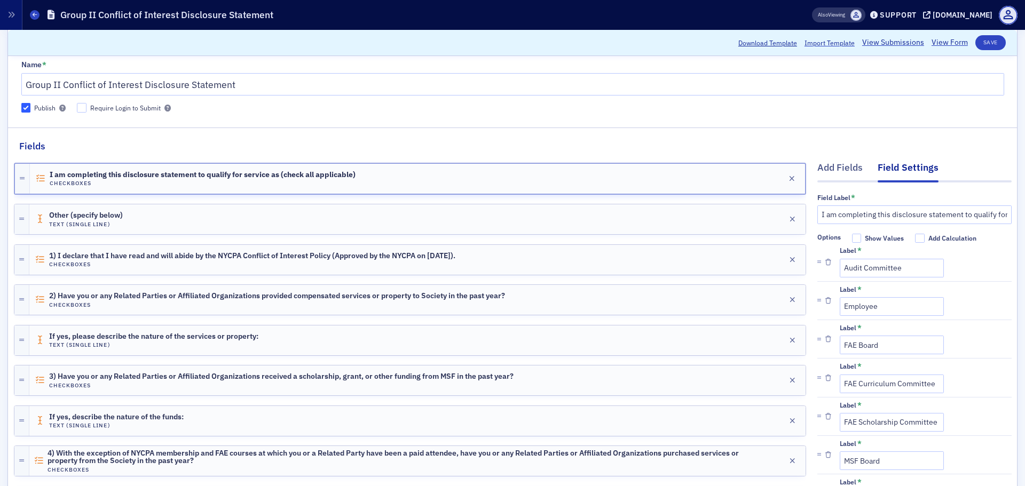
scroll to position [107, 0]
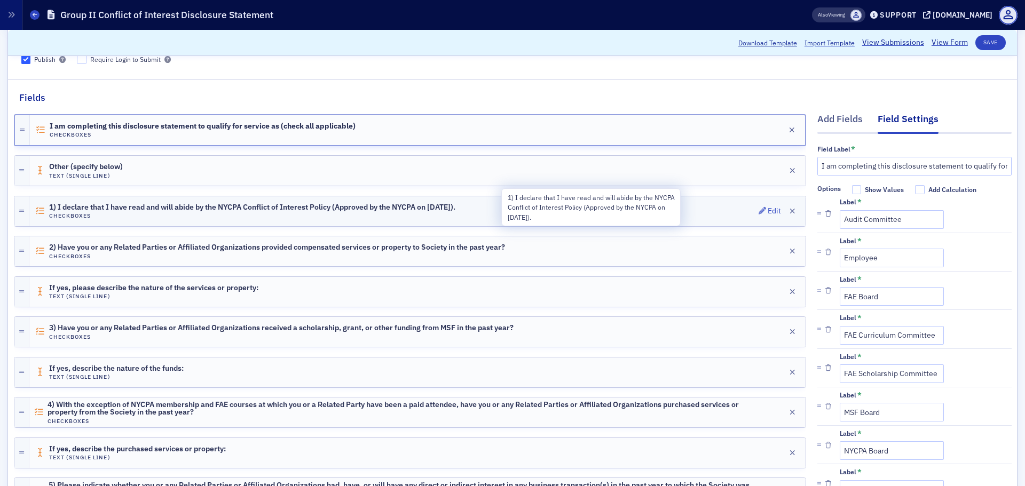
click at [125, 210] on span "1) I declare that I have read and will abide by the NYCPA Conflict of Interest …" at bounding box center [252, 207] width 406 height 9
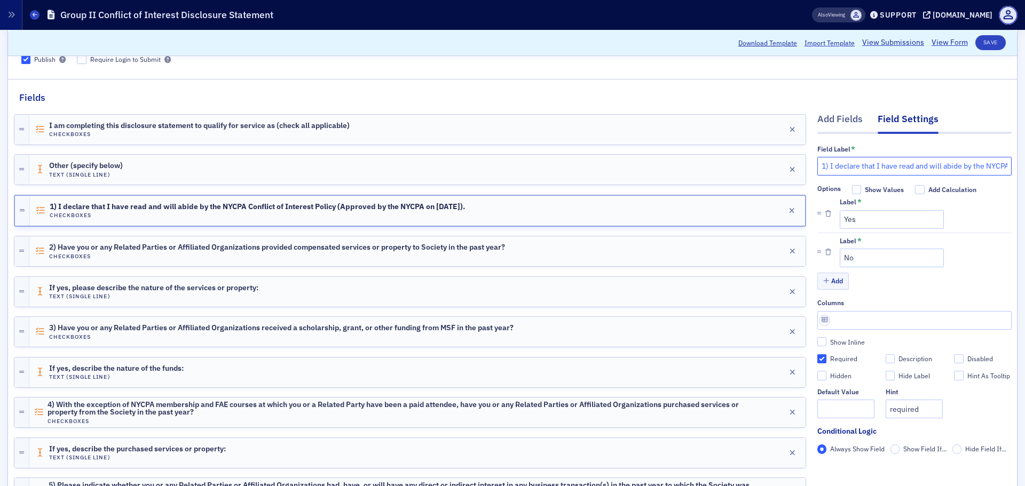
click at [948, 164] on input "1) I declare that I have read and will abide by the NYCPA Conflict of Interest …" at bounding box center [914, 166] width 194 height 19
type input "1) I declare that I have read and will abide by the NYCPA Conflict of Interest …"
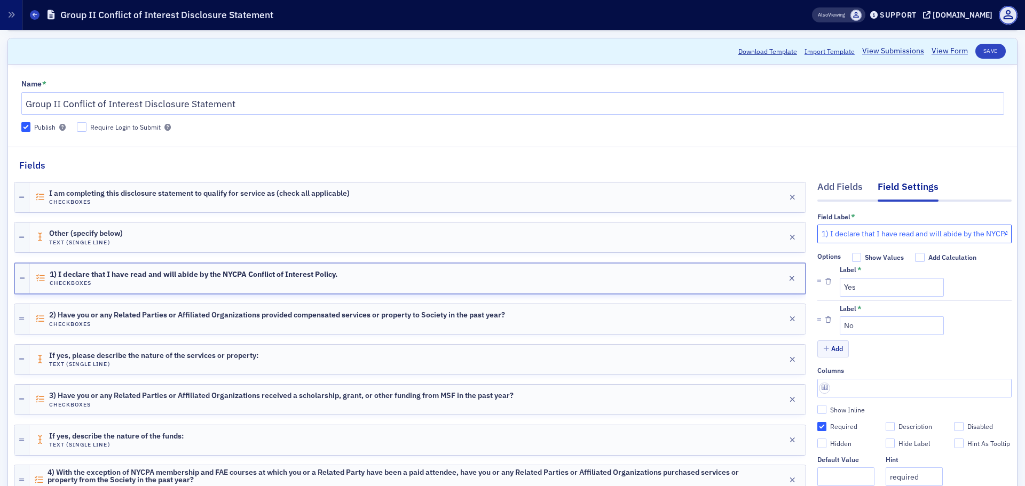
scroll to position [0, 0]
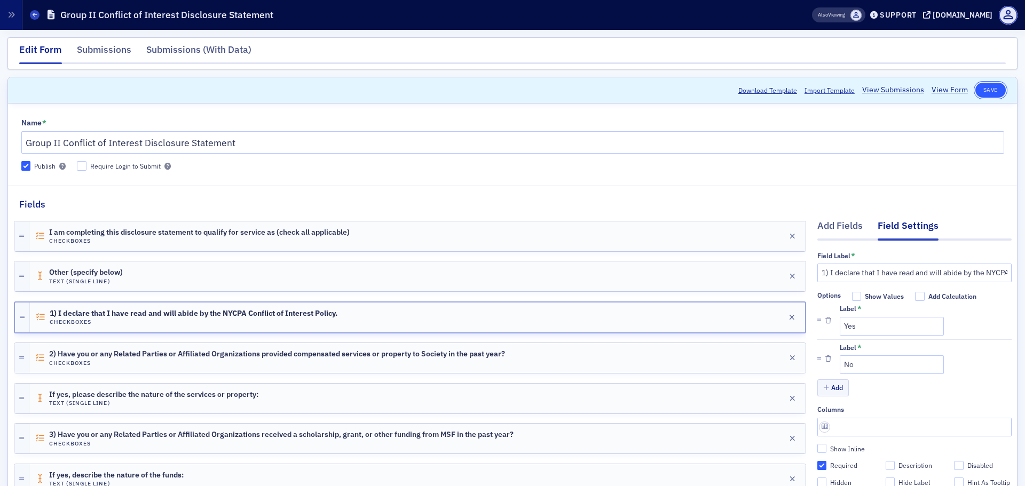
click at [981, 85] on button "Save" at bounding box center [990, 90] width 30 height 15
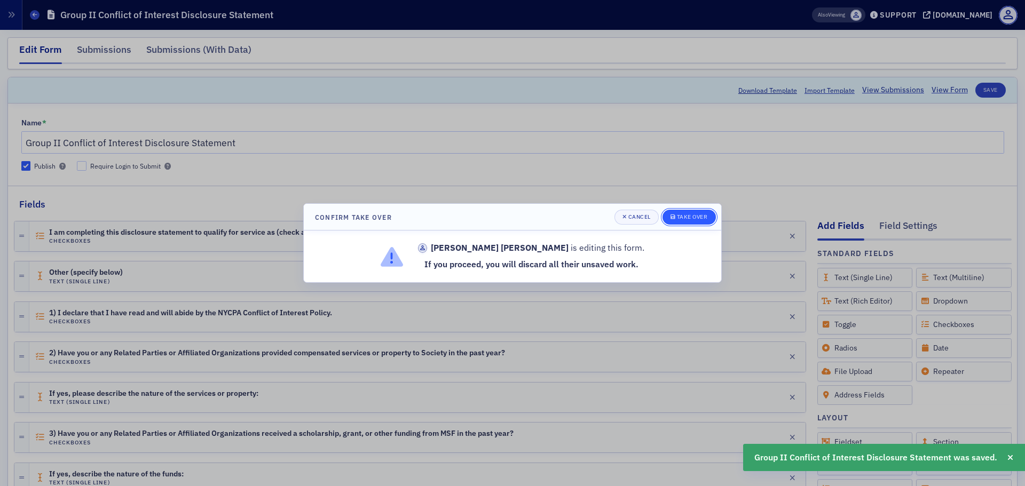
click at [696, 217] on div "Take Over" at bounding box center [692, 217] width 31 height 6
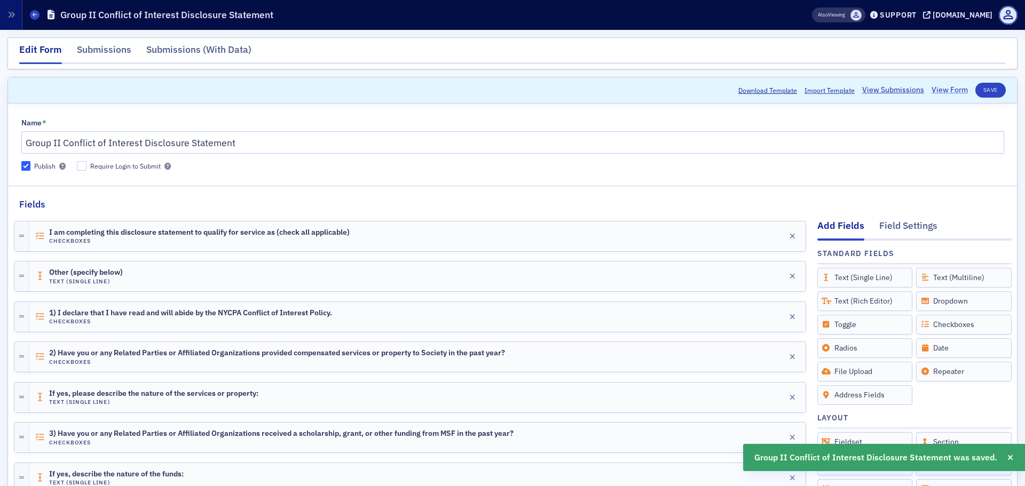
click at [938, 91] on link "View Form" at bounding box center [949, 89] width 36 height 11
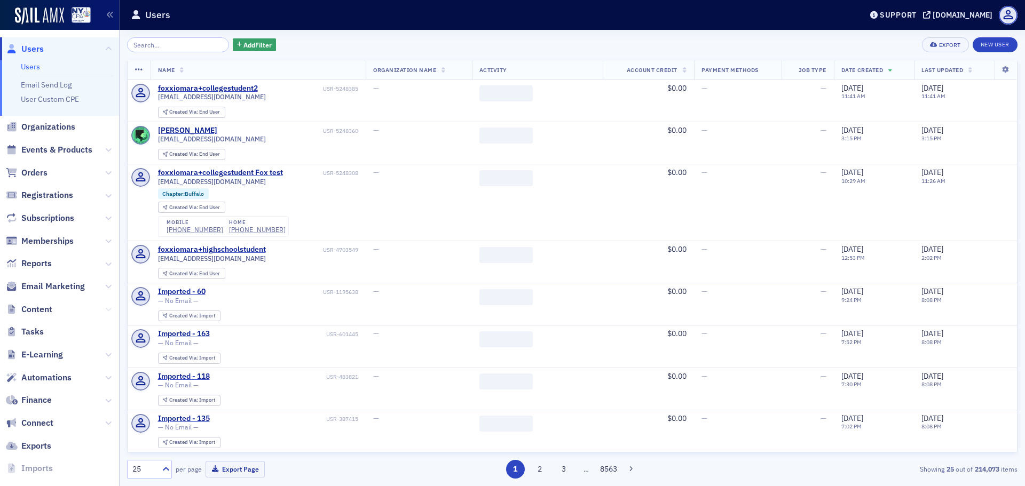
click at [105, 307] on icon at bounding box center [108, 309] width 6 height 6
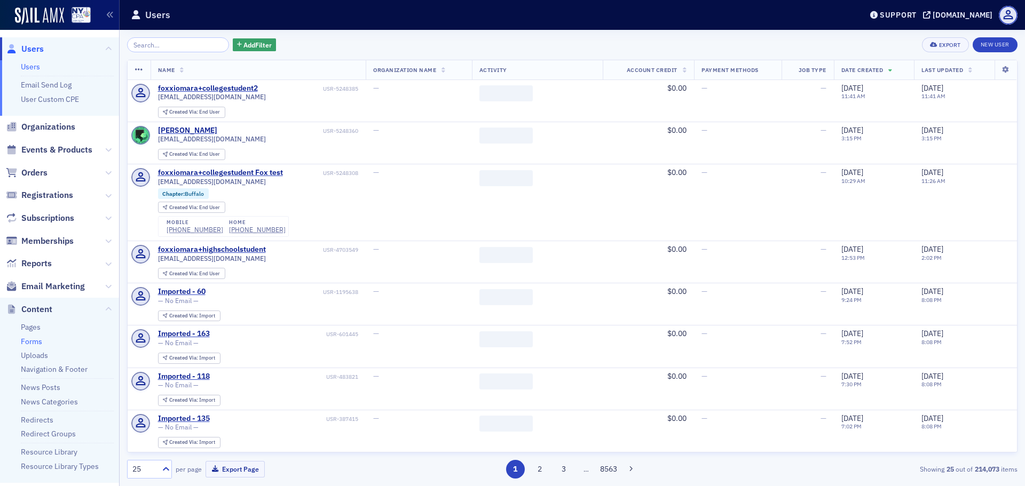
click at [36, 339] on link "Forms" at bounding box center [31, 342] width 21 height 10
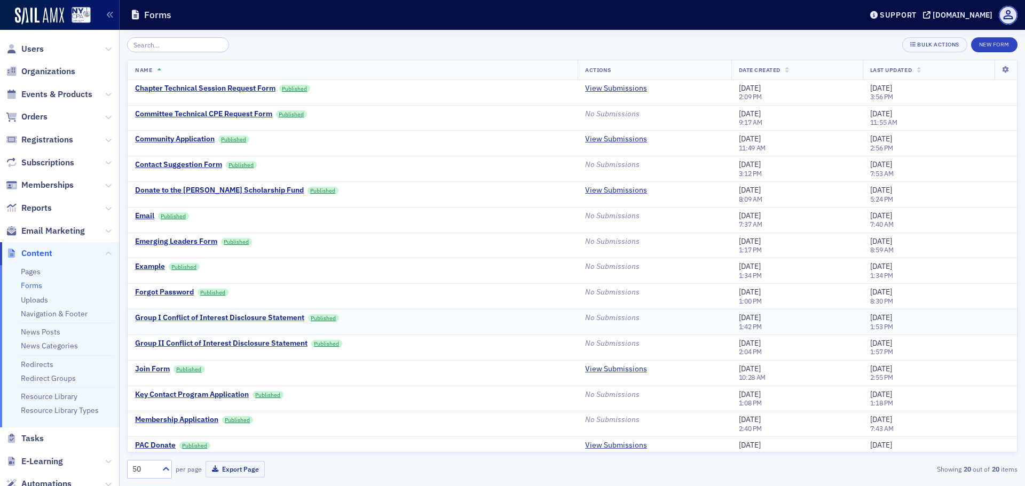
click at [210, 318] on div "Group I Conflict of Interest Disclosure Statement" at bounding box center [219, 318] width 169 height 10
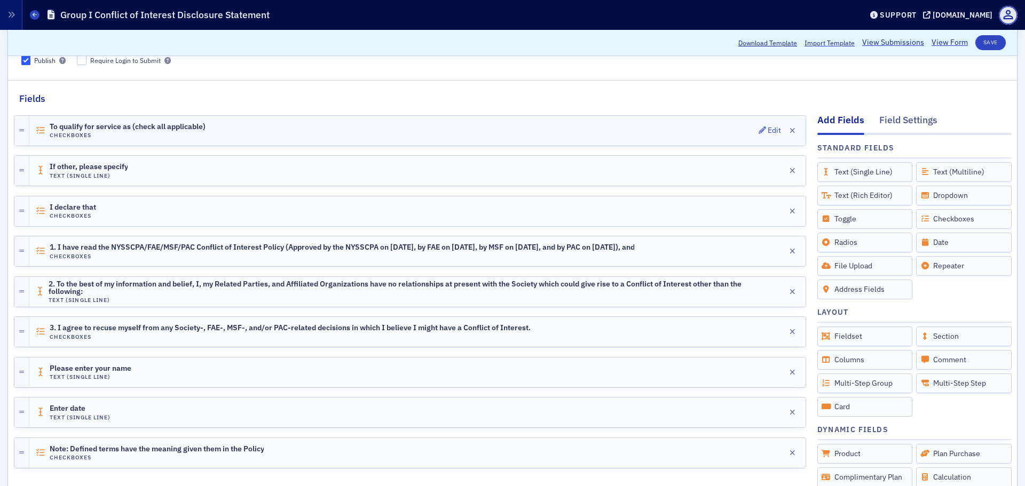
scroll to position [107, 0]
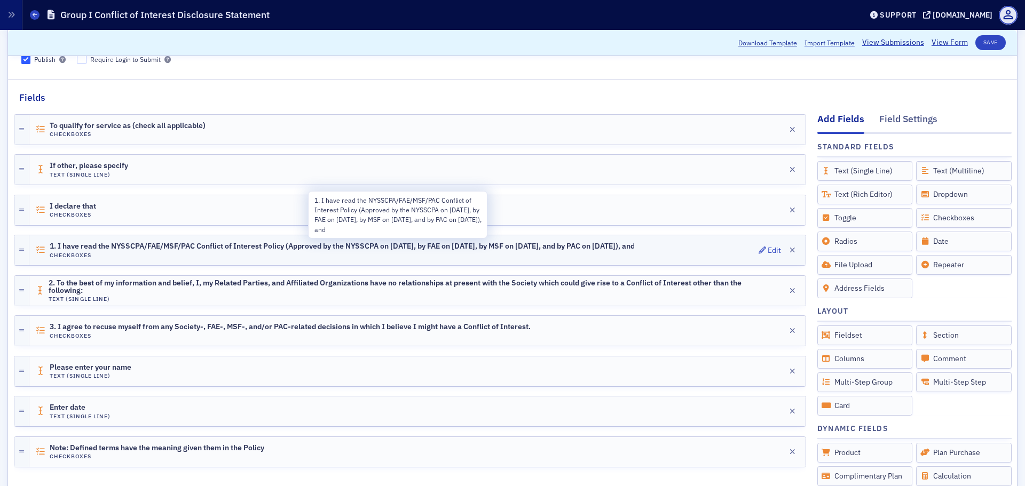
click at [454, 244] on span "1. I have read the NYSSCPA/FAE/MSF/PAC Conflict of Interest Policy (Approved by…" at bounding box center [341, 246] width 585 height 9
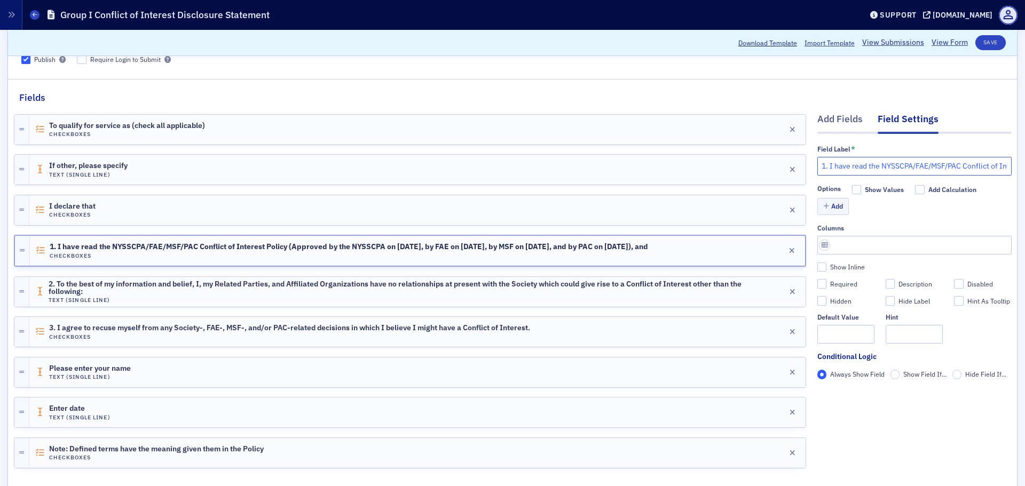
click at [892, 167] on input "1. I have read the NYSSCPA/FAE/MSF/PAC Conflict of Interest Policy (Approved by…" at bounding box center [914, 166] width 194 height 19
type input "1. I have read the NYCPA/FAE/MSF/PAC Conflict of Interest Policy (Approved by t…"
click at [979, 44] on button "Save" at bounding box center [990, 42] width 30 height 15
